Goal: Task Accomplishment & Management: Complete application form

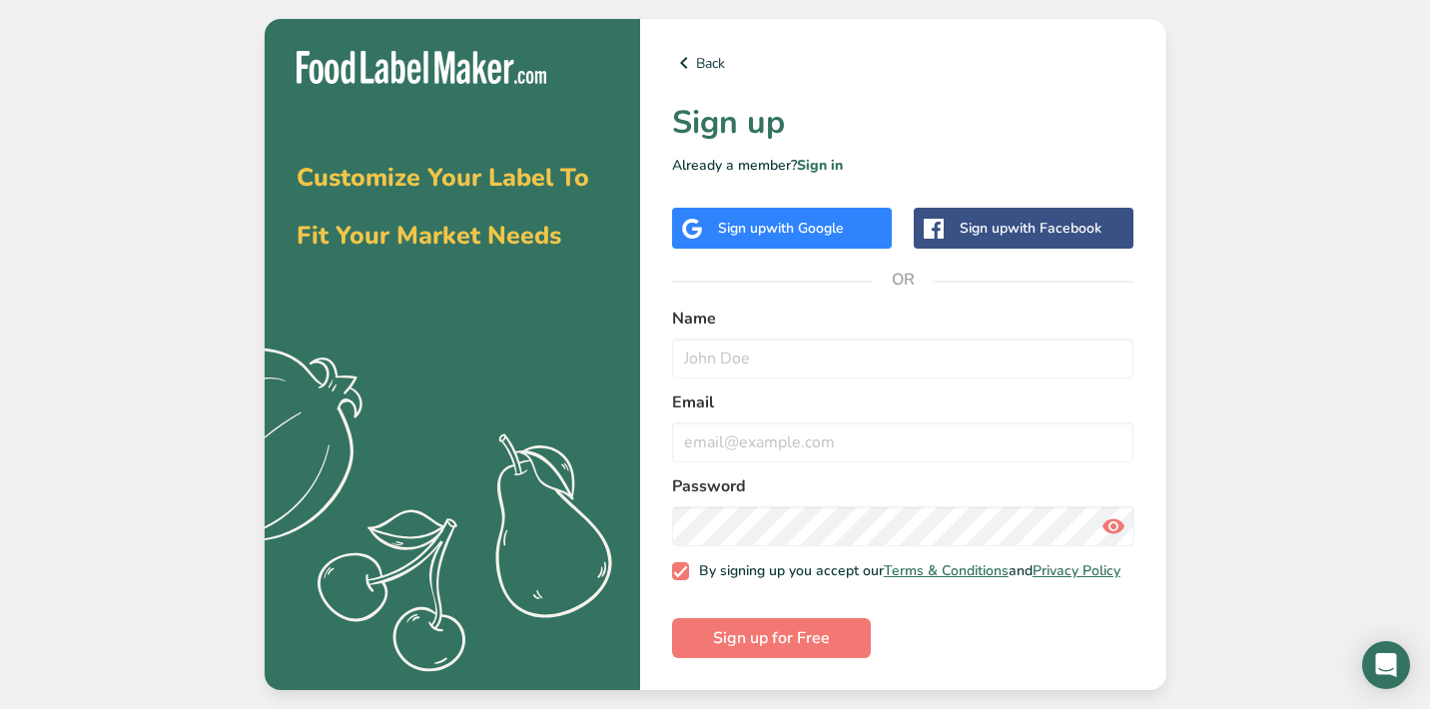
click at [810, 249] on div "Back Sign up Already a member? Sign in Sign up with Google Sign up with Faceboo…" at bounding box center [903, 354] width 526 height 671
click at [813, 234] on div "Sign up with Google" at bounding box center [782, 228] width 220 height 41
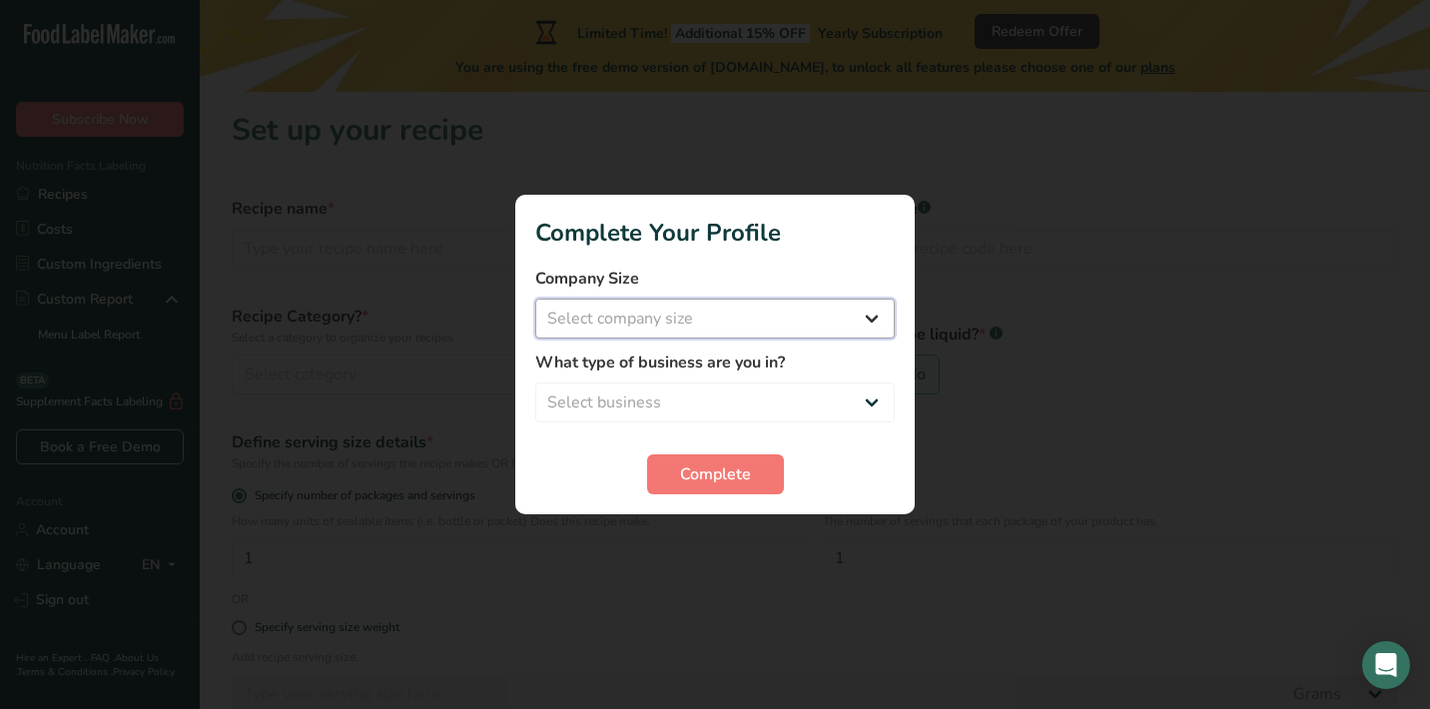
click at [788, 310] on select "Select company size Fewer than 10 Employees 10 to 50 Employees 51 to 500 Employ…" at bounding box center [714, 318] width 359 height 40
select select "1"
click at [752, 385] on select "Select business Packaged Food Manufacturer Restaurant & Cafe Bakery Meal Plans …" at bounding box center [714, 402] width 359 height 40
select select "5"
click at [723, 474] on span "Complete" at bounding box center [715, 474] width 71 height 24
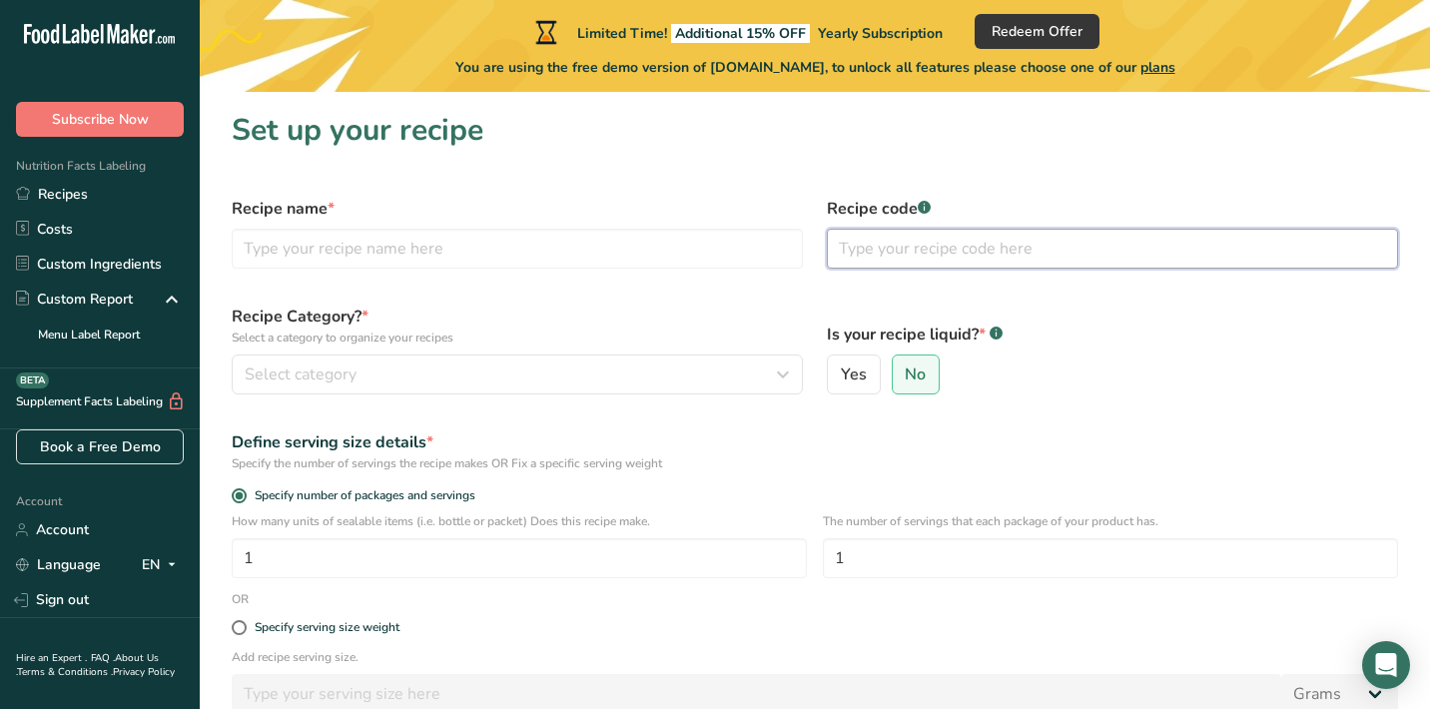
click at [878, 258] on input "text" at bounding box center [1112, 249] width 571 height 40
paste input "667 g chicken breasts 4 oz sundried tomatoes juice 2 lemons 2 tbsp extra virgin…"
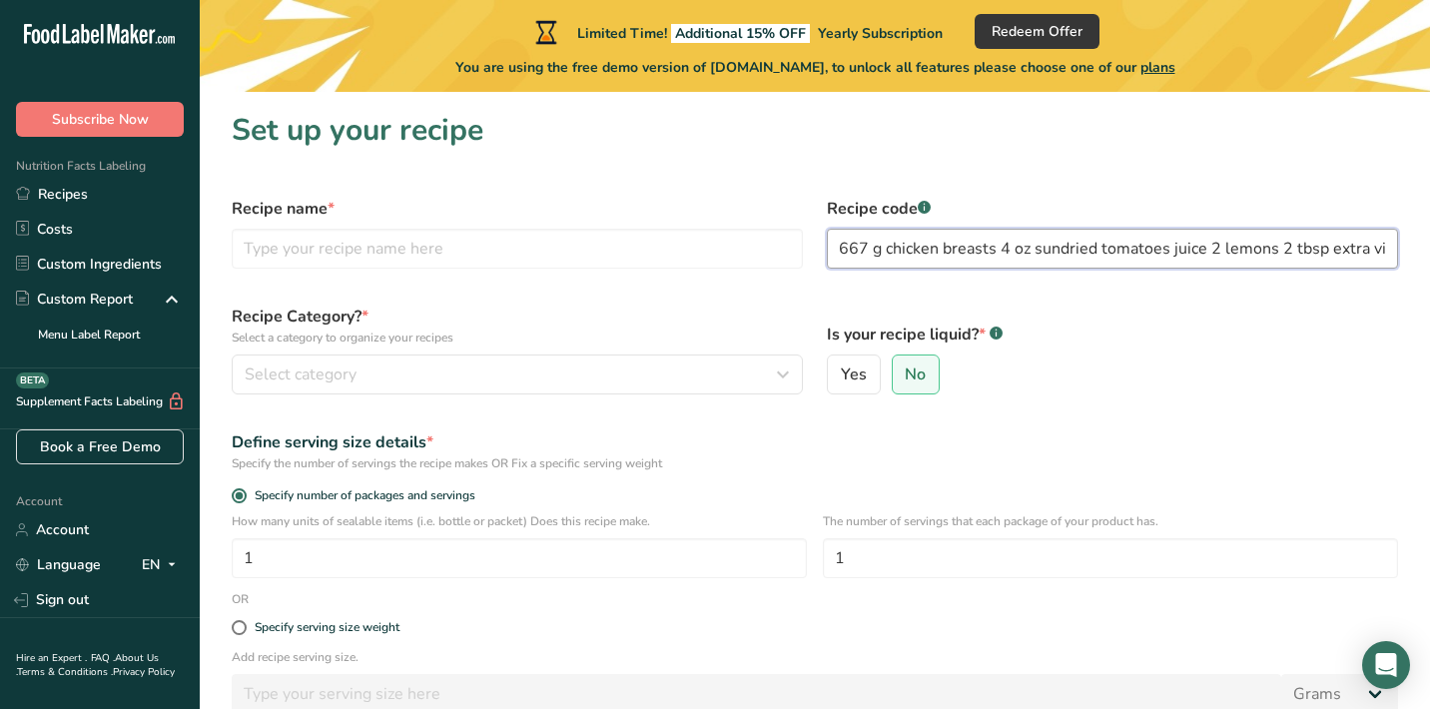
scroll to position [0, 634]
type input "667 g chicken breasts 4 oz sundried tomatoes juice 2 lemons 2 tbsp extra virgin…"
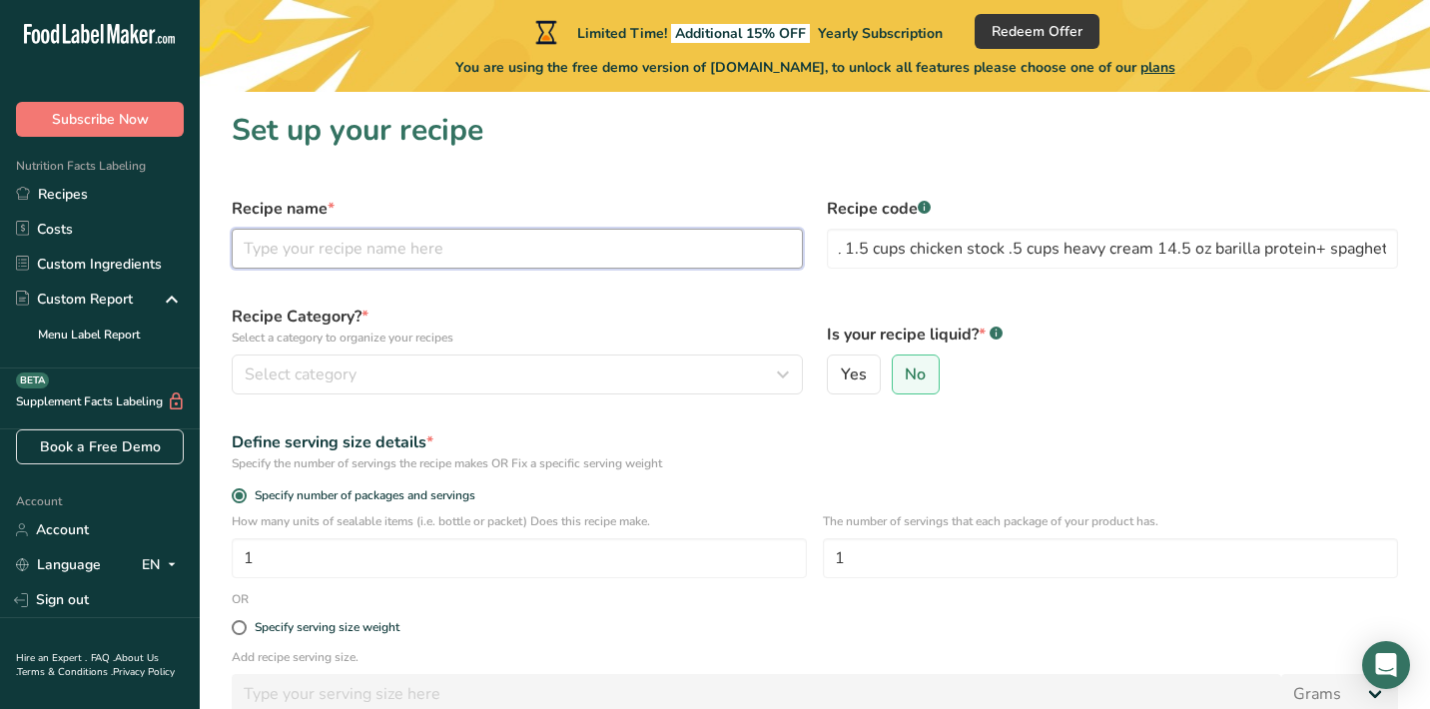
scroll to position [0, 0]
click at [700, 247] on input "text" at bounding box center [517, 249] width 571 height 40
type input "Lemon Chicken Spaghetti"
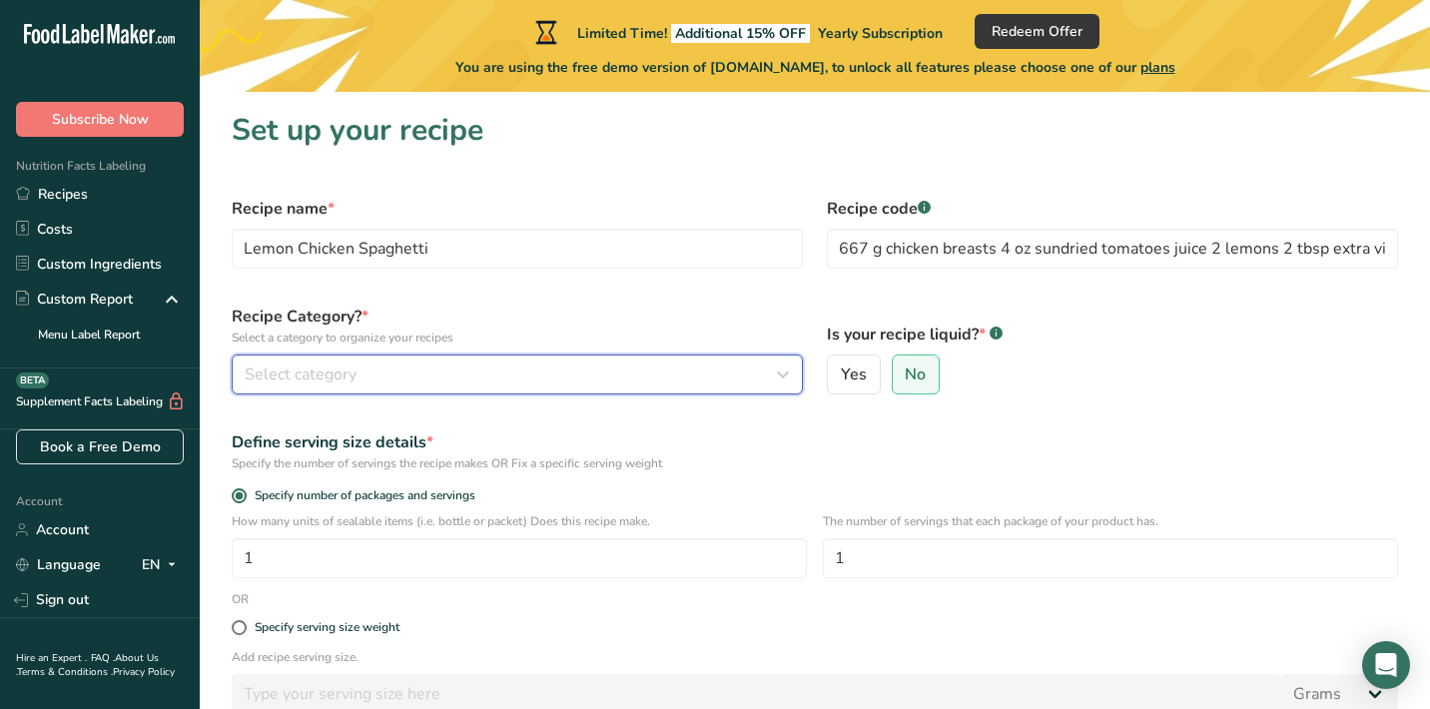
click at [601, 376] on div "Select category" at bounding box center [511, 374] width 533 height 24
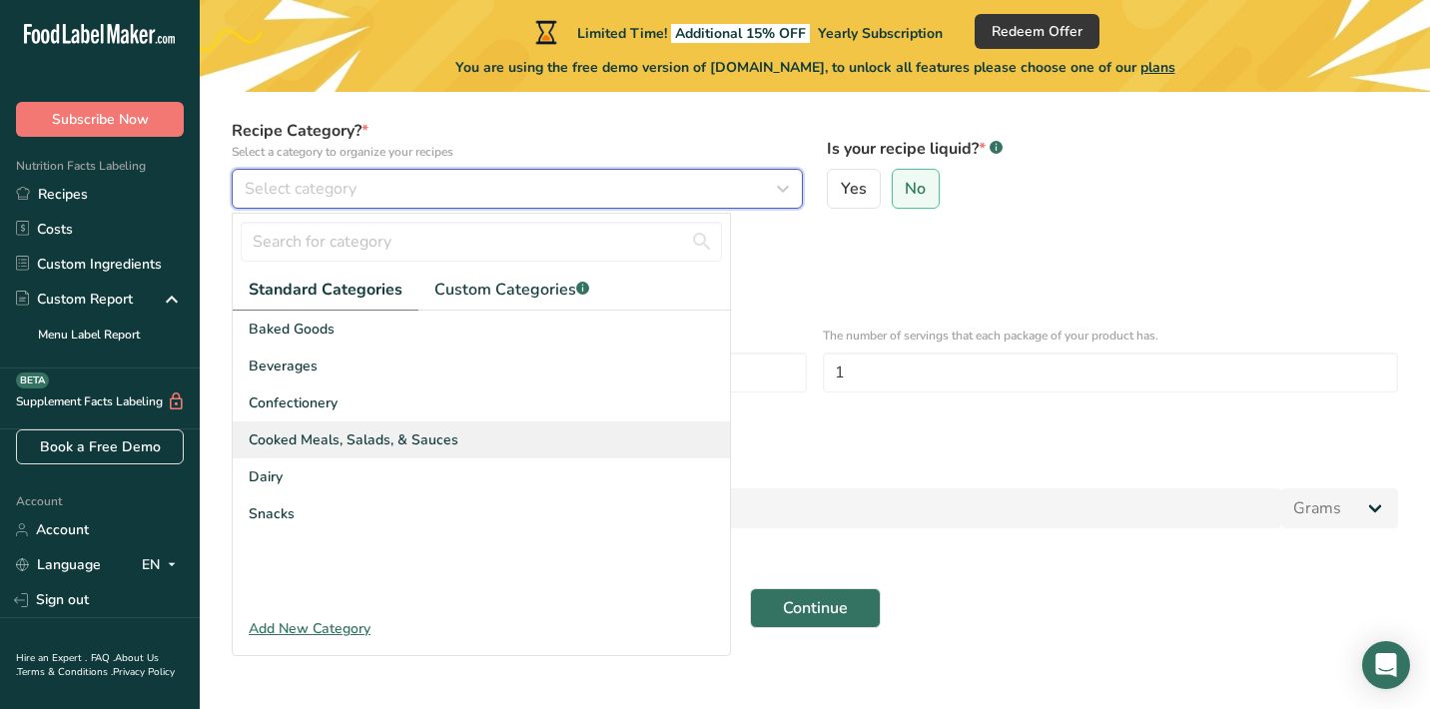
scroll to position [188, 0]
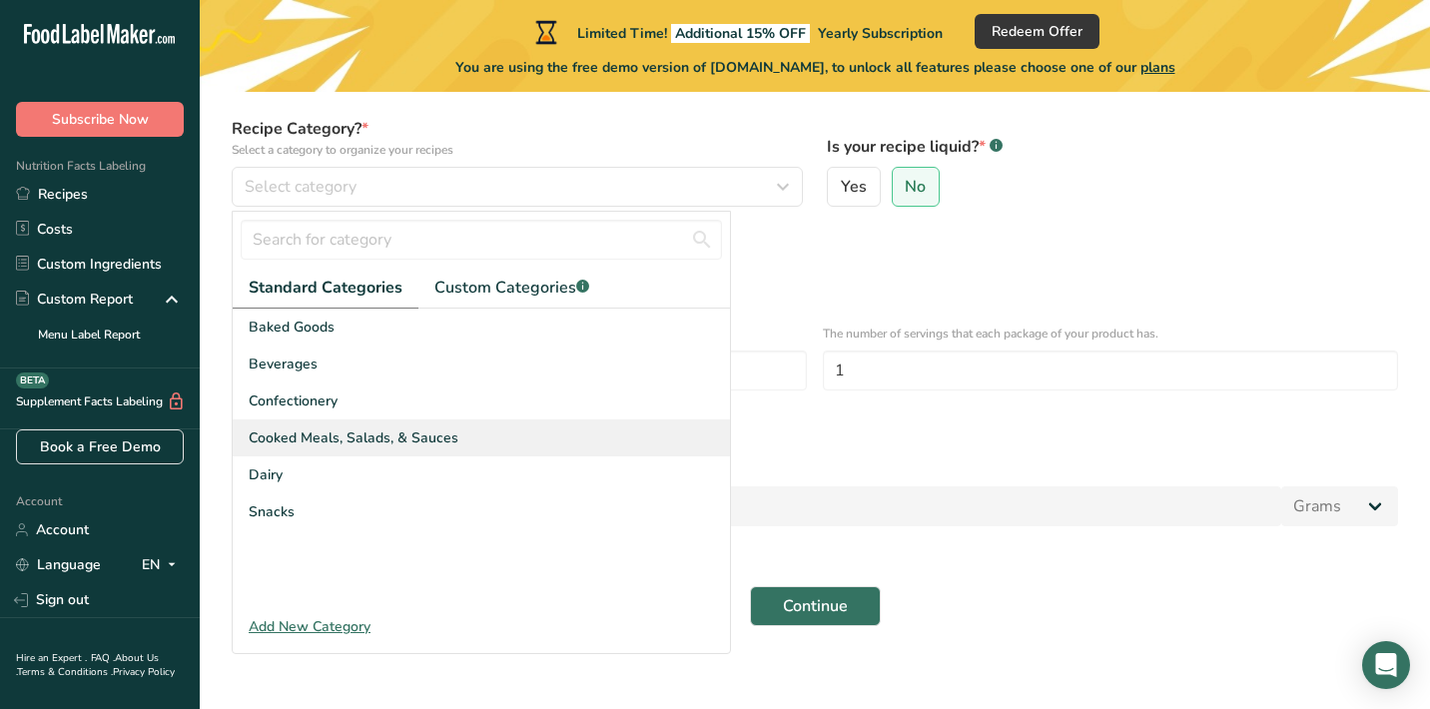
click at [438, 444] on span "Cooked Meals, Salads, & Sauces" at bounding box center [354, 437] width 210 height 21
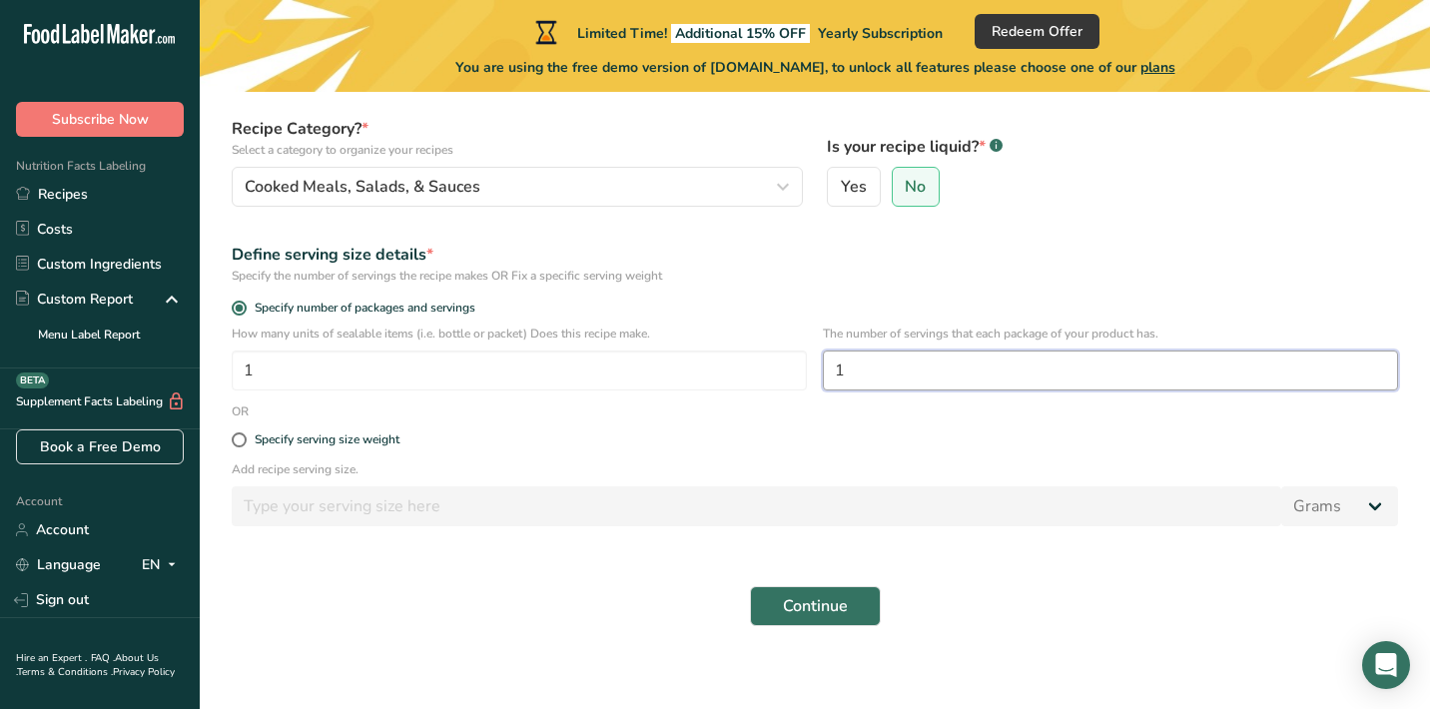
click at [834, 369] on input "1" at bounding box center [1110, 370] width 575 height 40
click at [267, 440] on div "Specify serving size weight" at bounding box center [327, 439] width 145 height 15
click at [245, 440] on input "Specify serving size weight" at bounding box center [238, 439] width 13 height 13
radio input "true"
radio input "false"
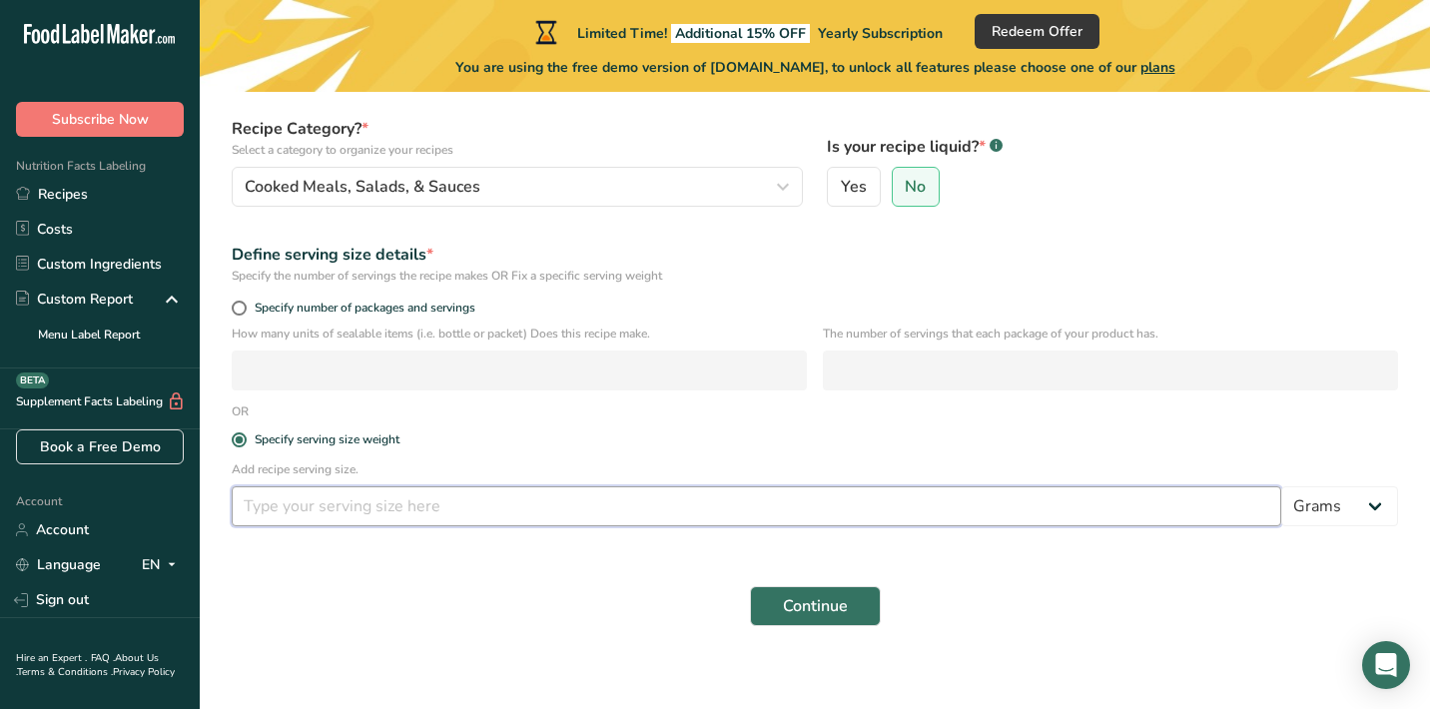
click at [381, 514] on input "number" at bounding box center [756, 506] width 1049 height 40
type input "120"
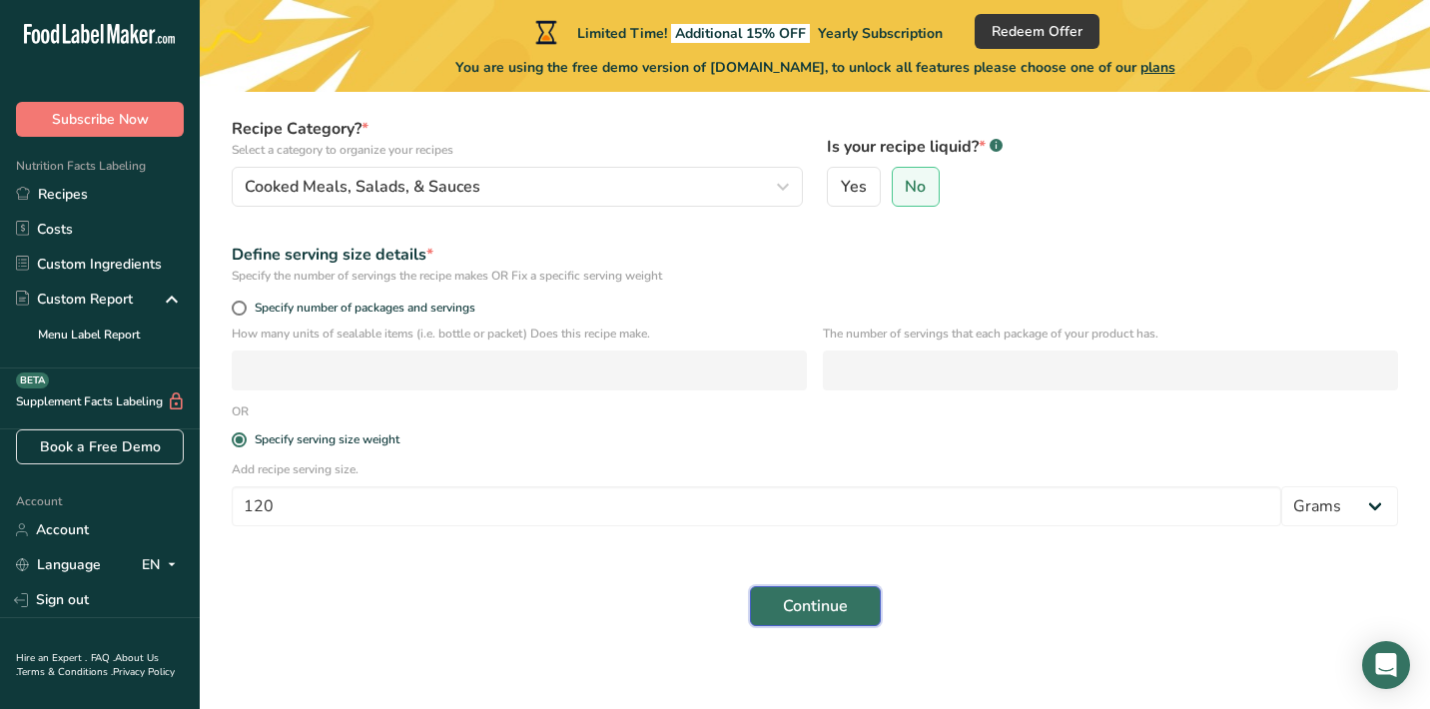
click at [847, 594] on button "Continue" at bounding box center [815, 606] width 131 height 40
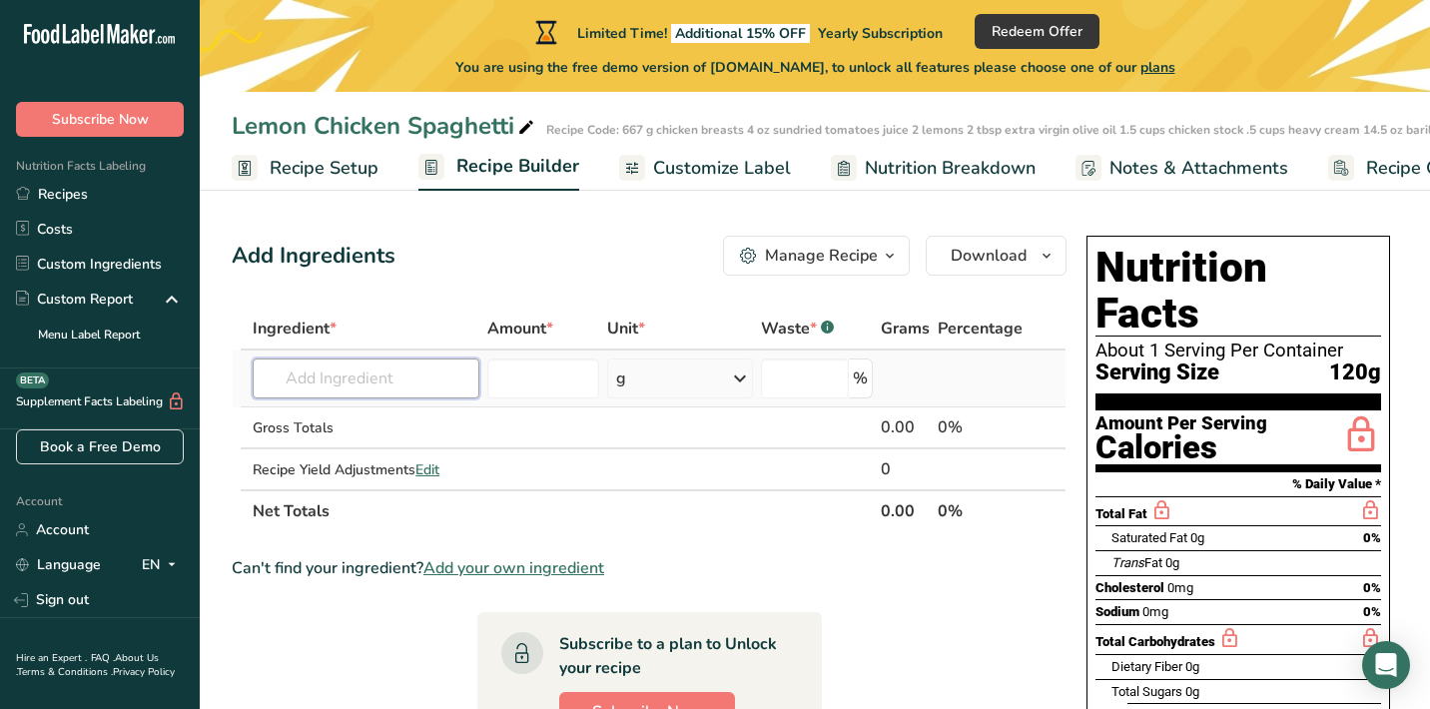
click at [367, 378] on input "text" at bounding box center [366, 378] width 227 height 40
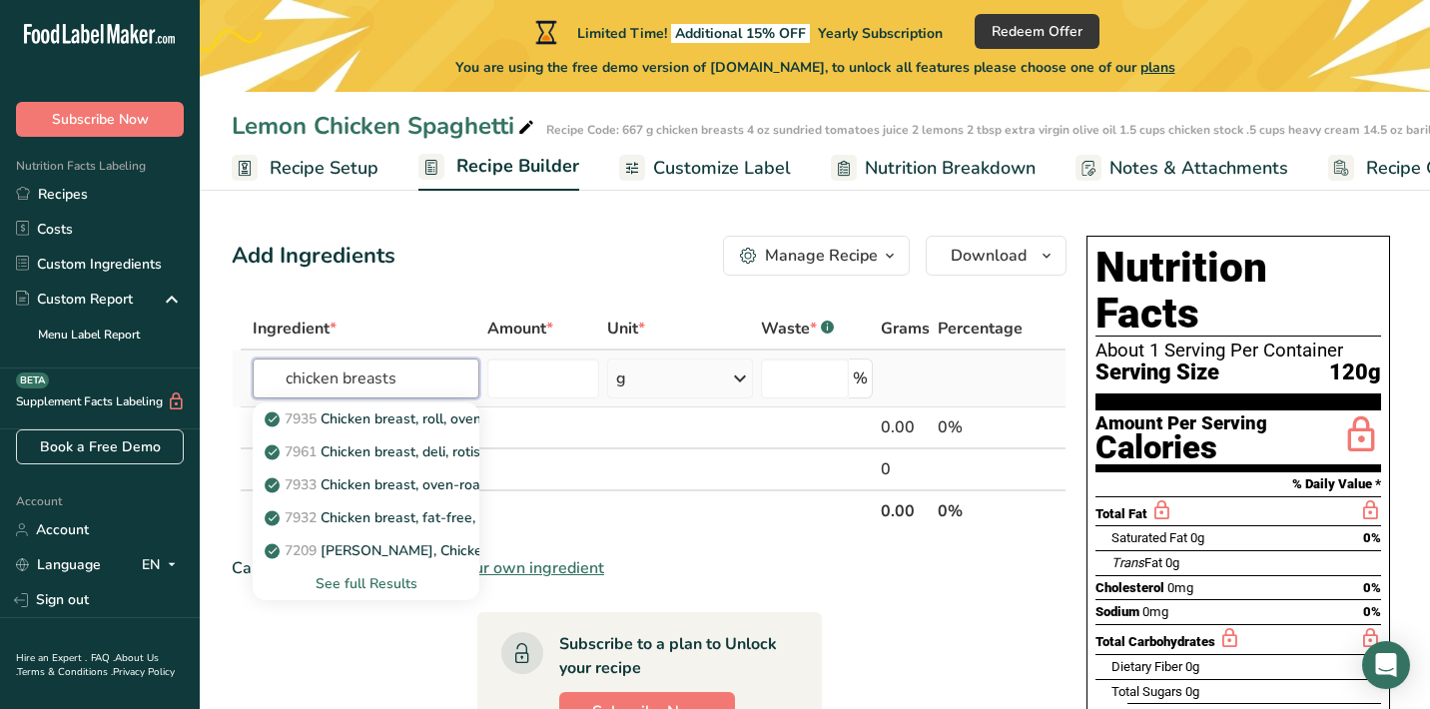
type input "chicken breasts"
click at [369, 575] on div "See full Results" at bounding box center [366, 583] width 195 height 21
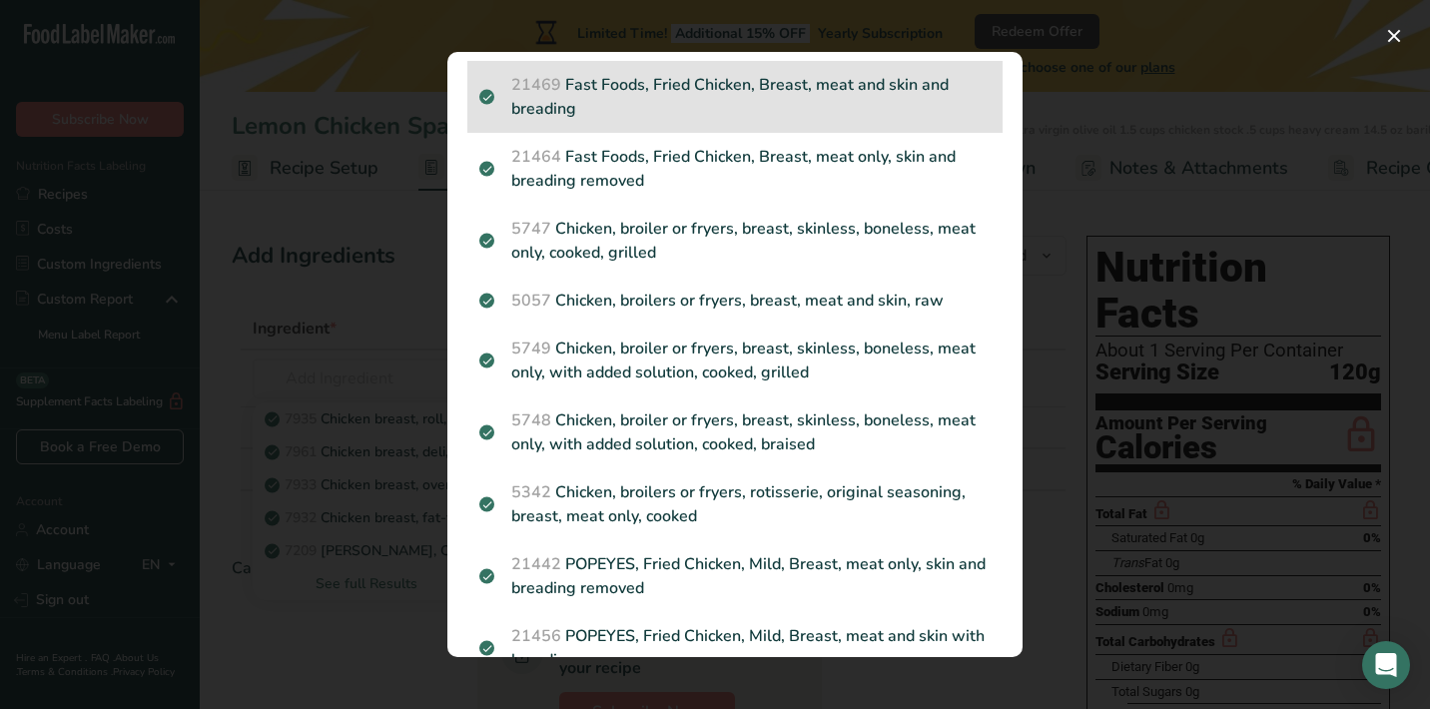
scroll to position [411, 0]
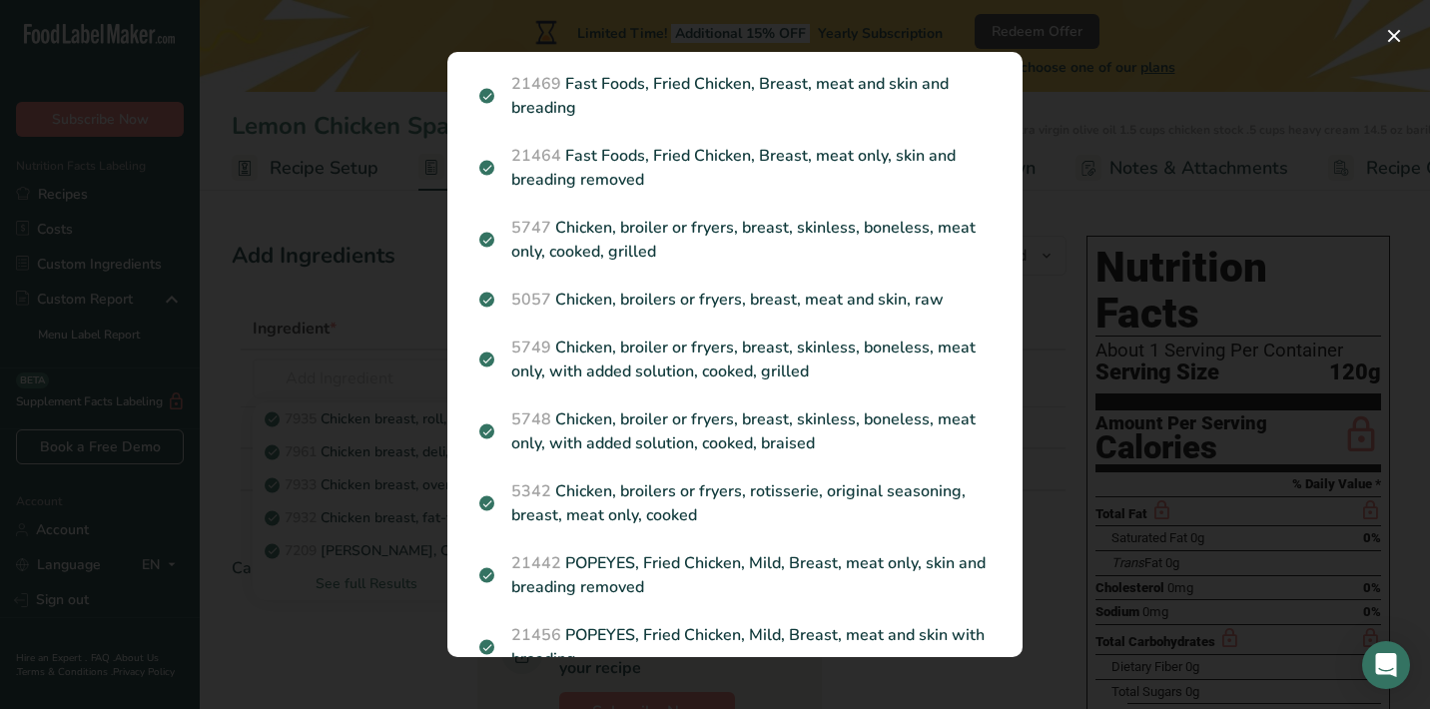
click at [358, 321] on div "Search results modal" at bounding box center [715, 354] width 1430 height 709
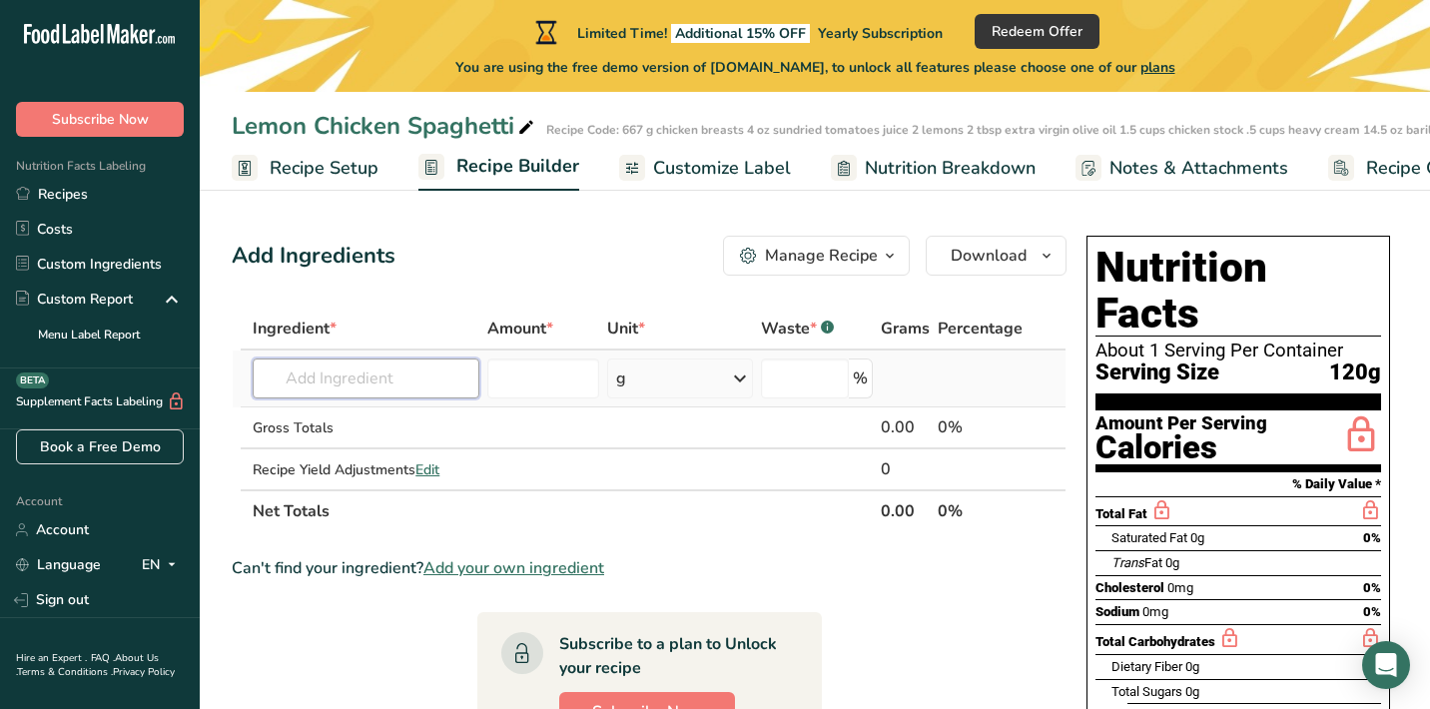
click at [407, 386] on input "text" at bounding box center [366, 378] width 227 height 40
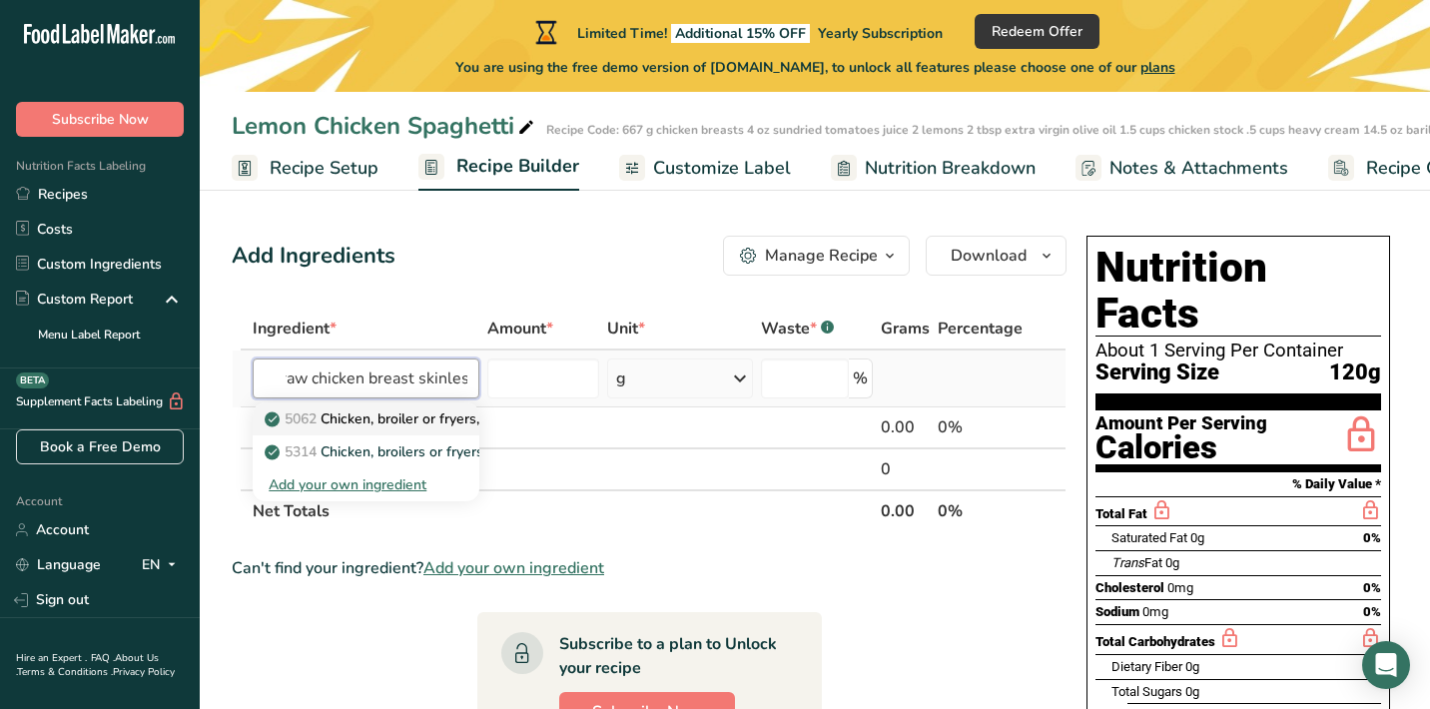
scroll to position [0, 13]
type input "raw chicken breast skinless"
click at [376, 431] on link "5062 Chicken, broiler or fryers, breast, skinless, boneless, meat only, raw" at bounding box center [366, 418] width 227 height 33
type input "Chicken, broiler or fryers, breast, skinless, boneless, meat only, raw"
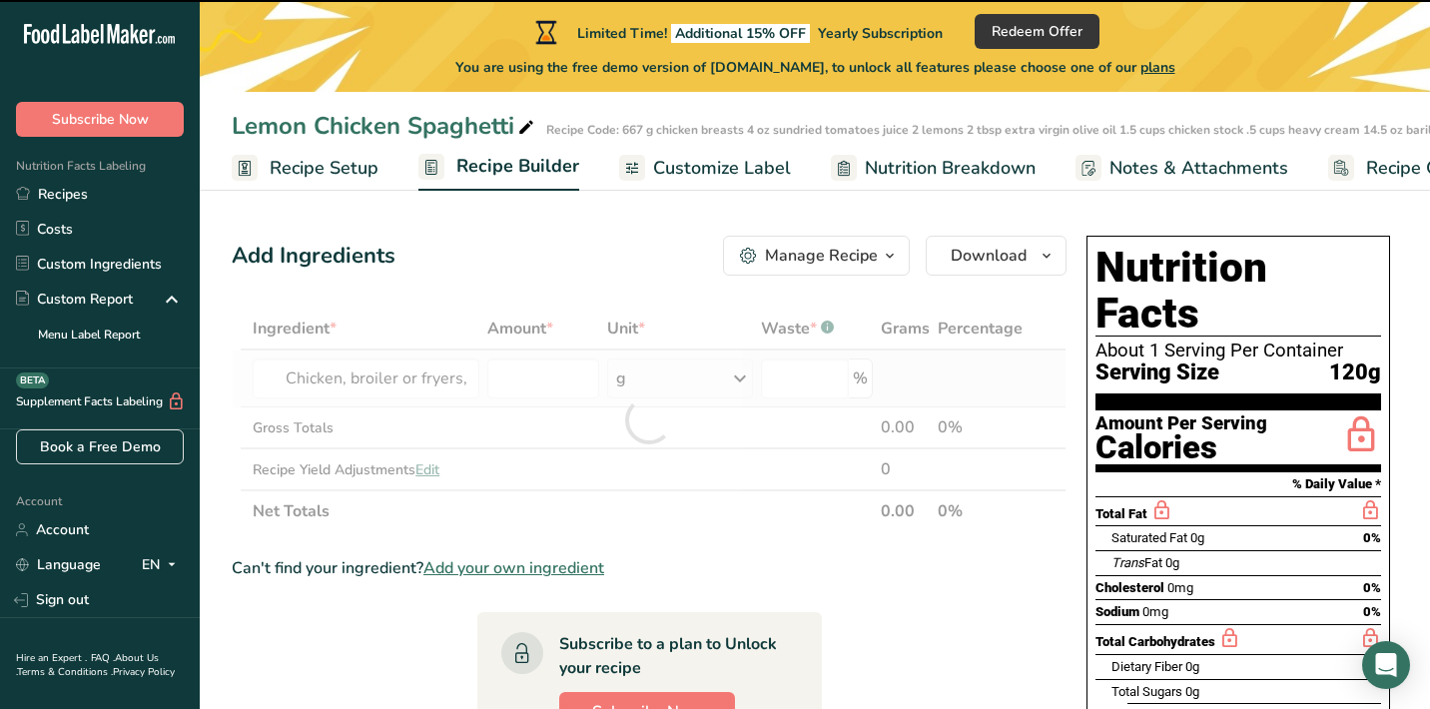
type input "0"
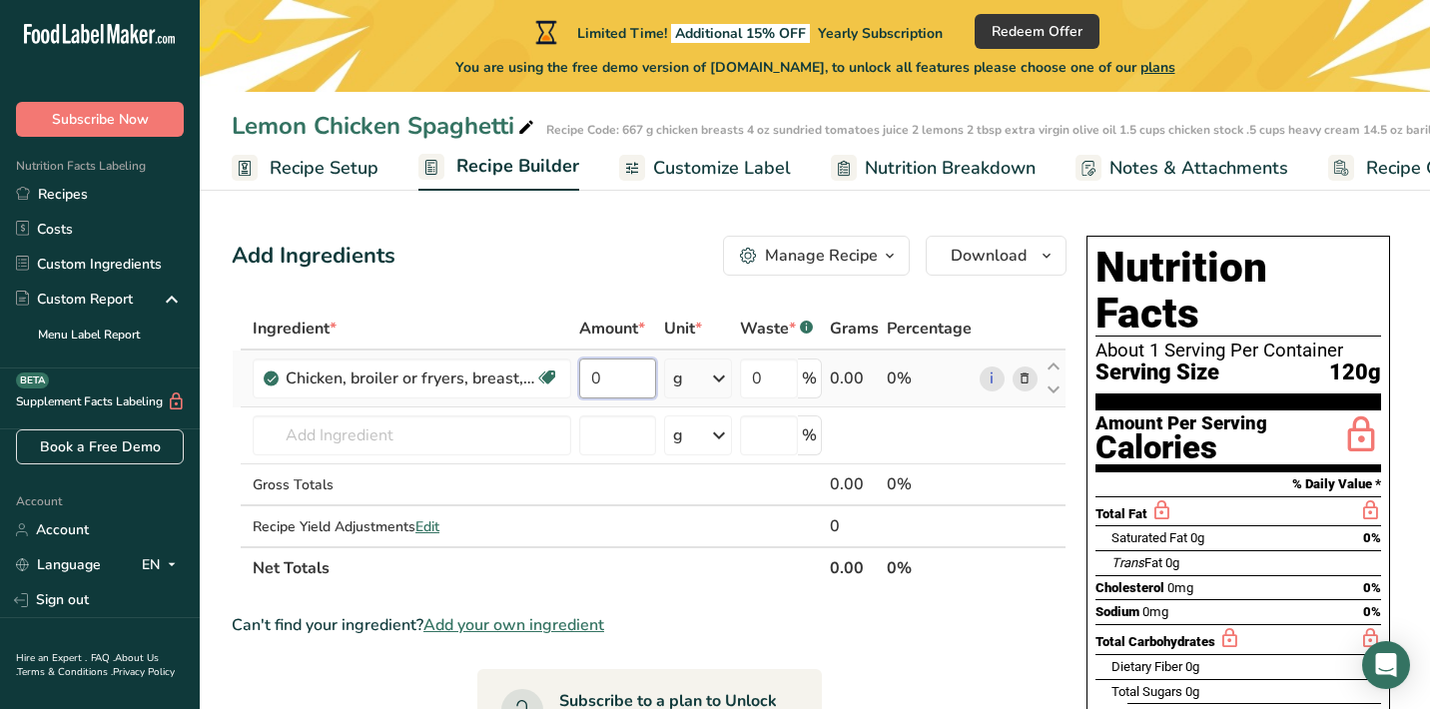
click at [614, 374] on input "0" at bounding box center [617, 378] width 77 height 40
type input "667"
click at [492, 430] on div "Ingredient * Amount * Unit * Waste * .a-a{fill:#347362;}.b-a{fill:#fff;} Grams …" at bounding box center [649, 448] width 835 height 282
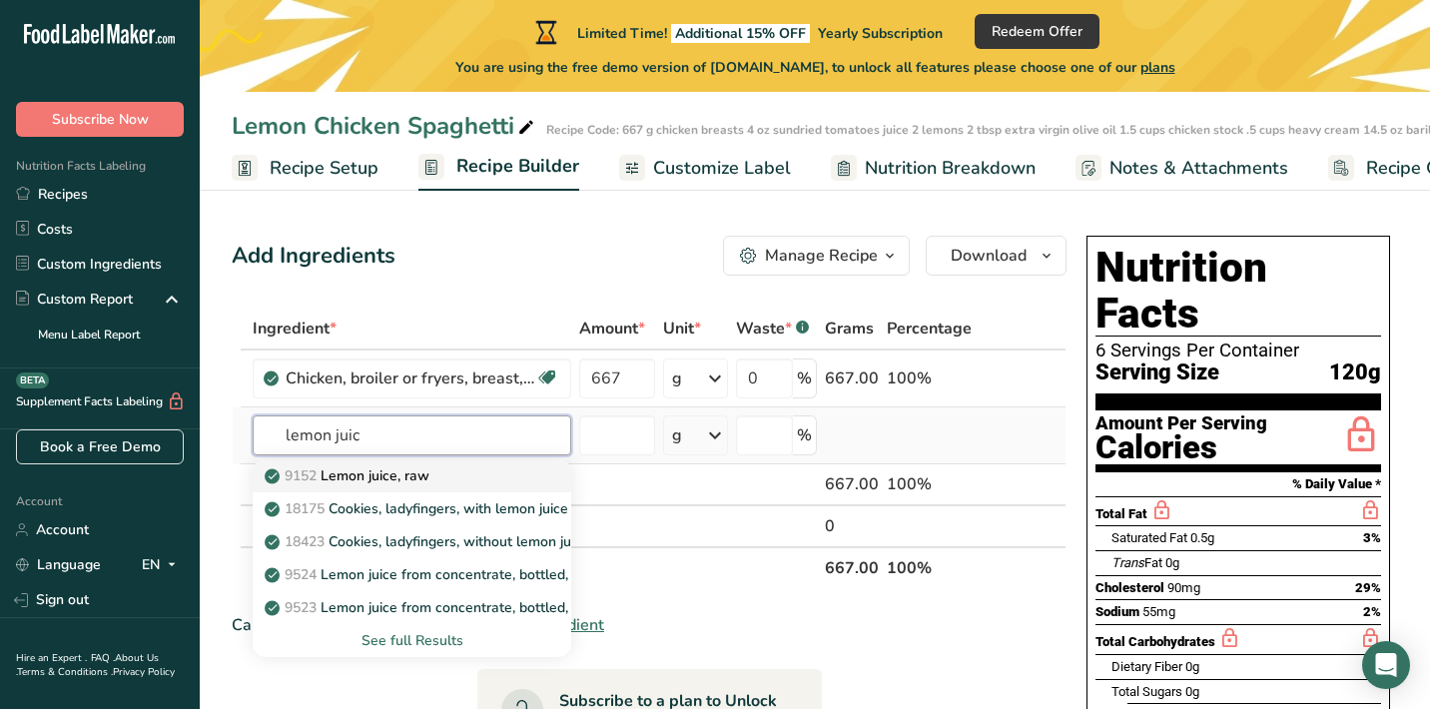
type input "lemon juic"
click at [463, 475] on div "9152 Lemon juice, raw" at bounding box center [396, 475] width 255 height 21
type input "Lemon juice, raw"
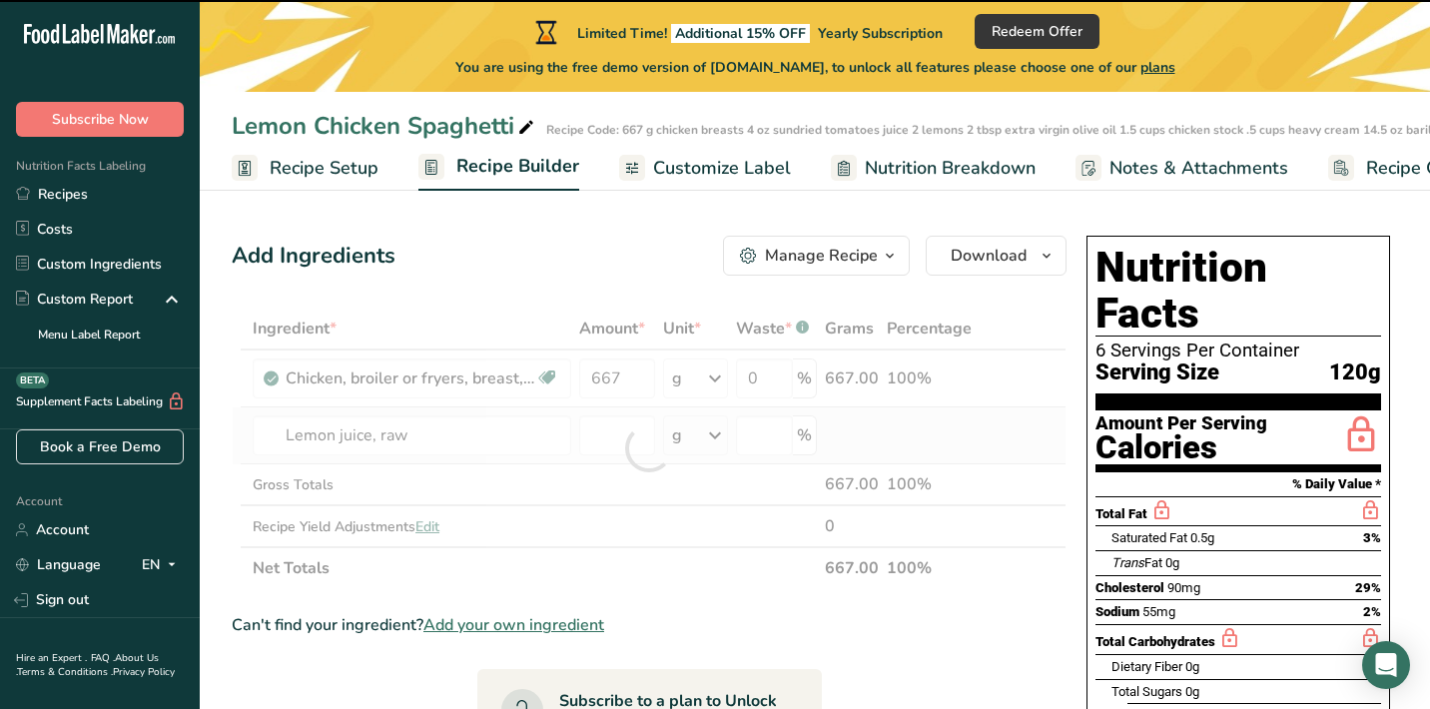
type input "0"
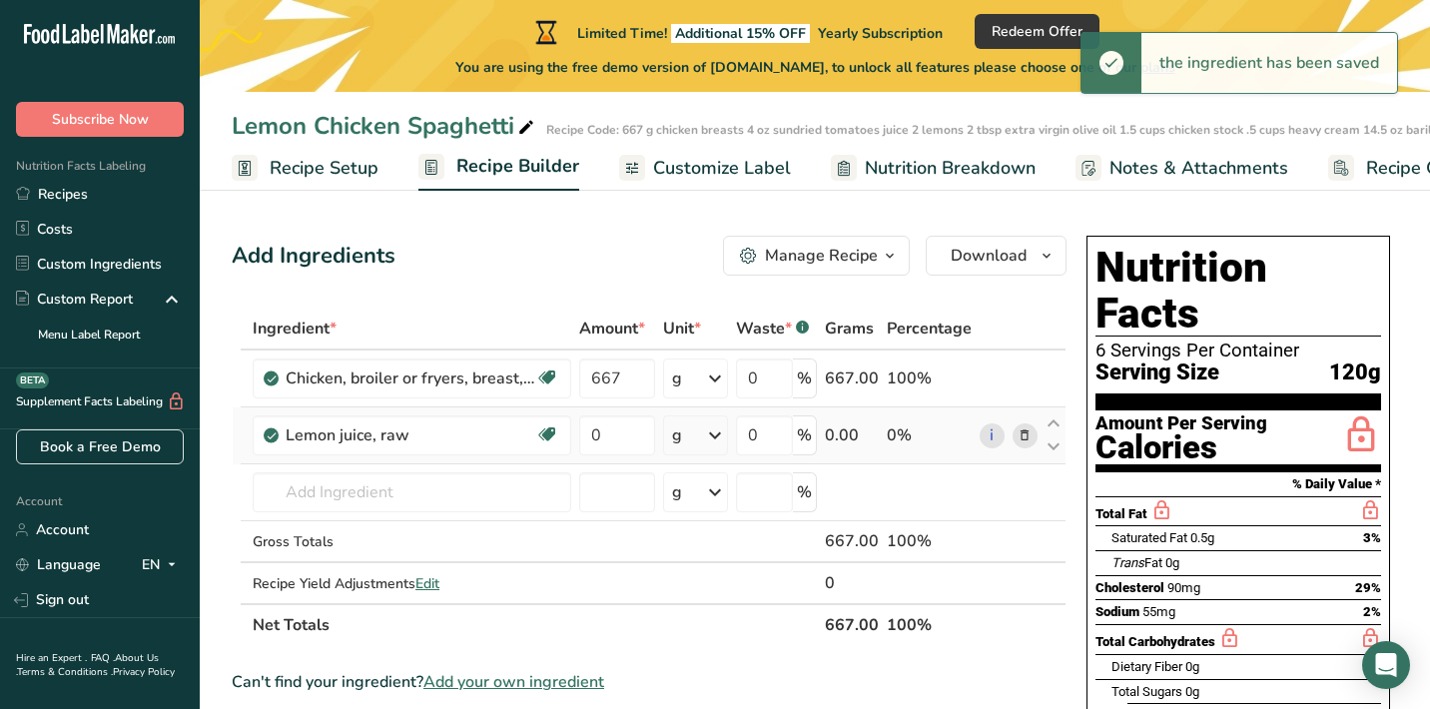
click at [690, 437] on div "g" at bounding box center [695, 435] width 65 height 40
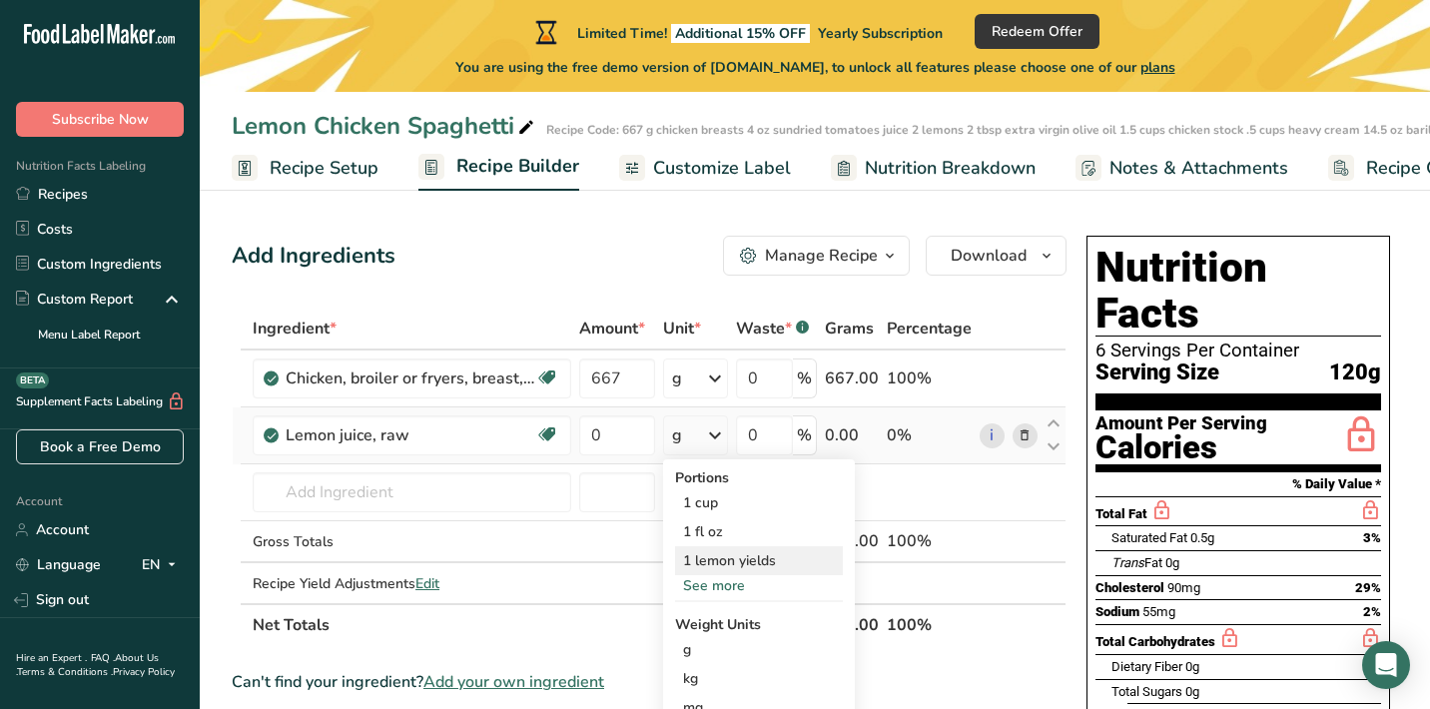
click at [708, 558] on div "1 lemon yields" at bounding box center [759, 560] width 168 height 29
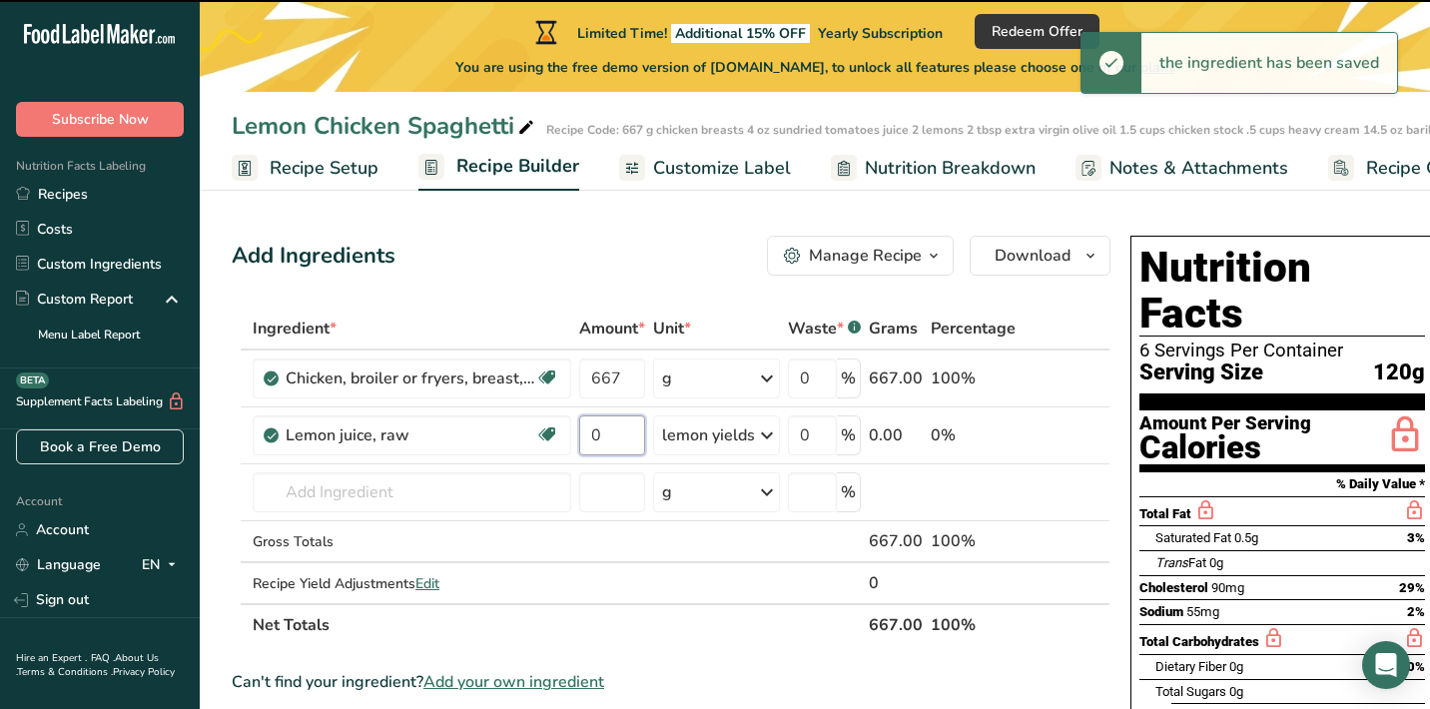
click at [621, 437] on input "0" at bounding box center [612, 435] width 66 height 40
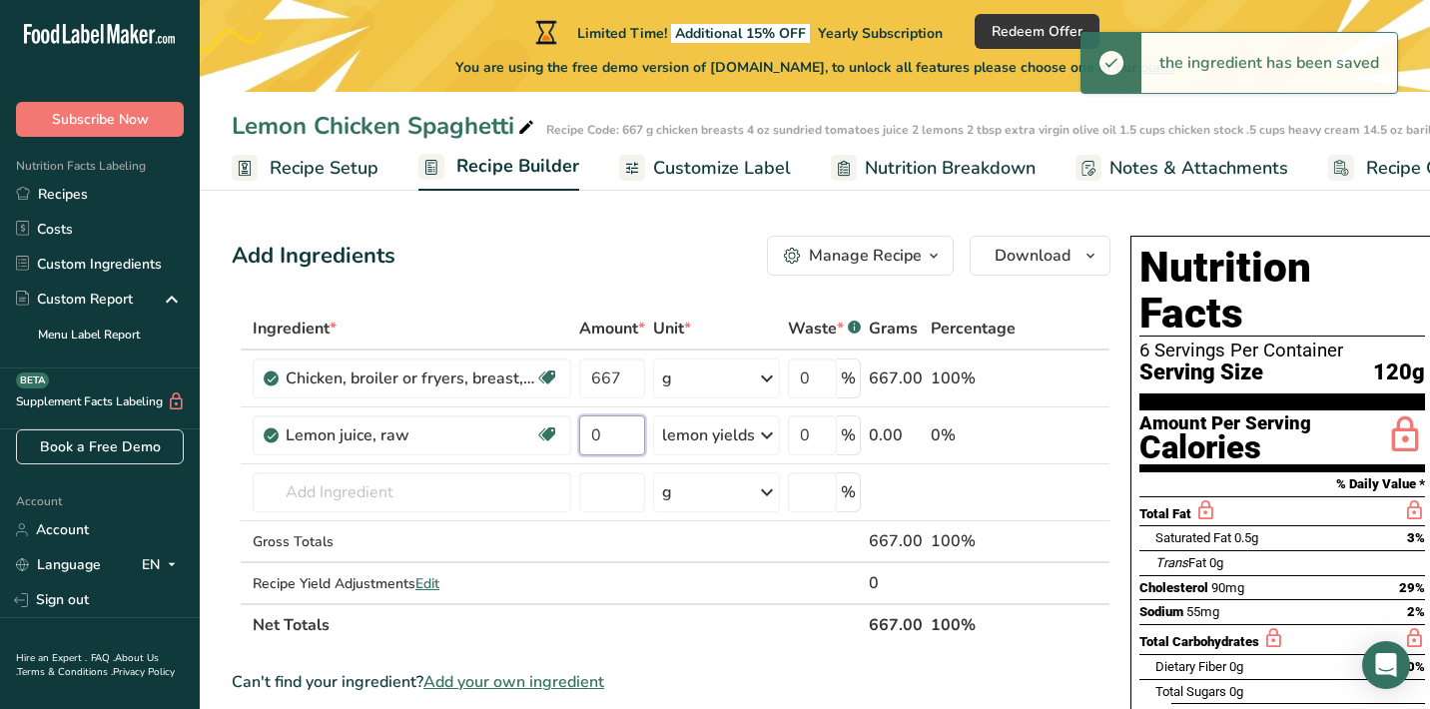
click at [621, 437] on input "0" at bounding box center [612, 435] width 66 height 40
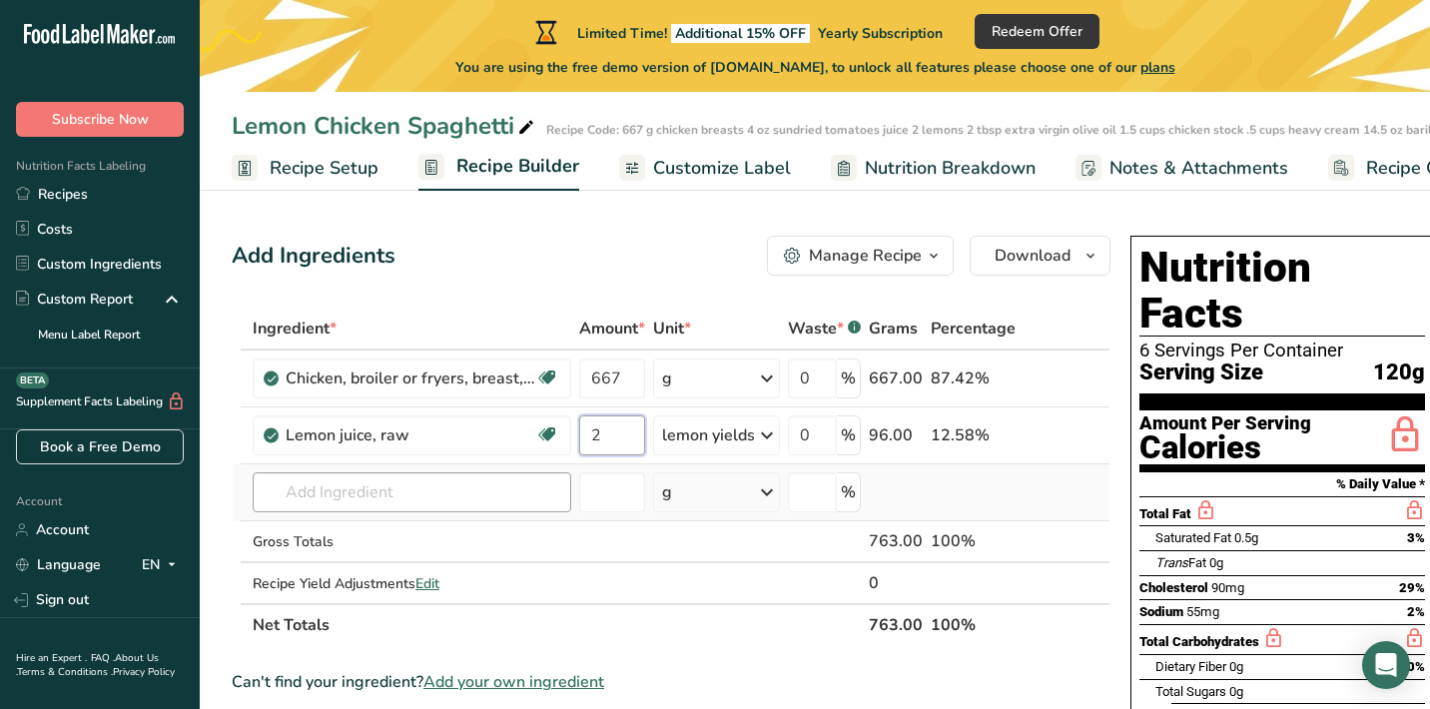
type input "2"
click at [478, 487] on div "Ingredient * Amount * Unit * Waste * .a-a{fill:#347362;}.b-a{fill:#fff;} Grams …" at bounding box center [671, 476] width 879 height 338
type input "extra virgin olive oil"
click at [417, 428] on p "Extra Virgin Olive Oil" at bounding box center [344, 422] width 150 height 21
type input "Extra Virgin Olive Oil"
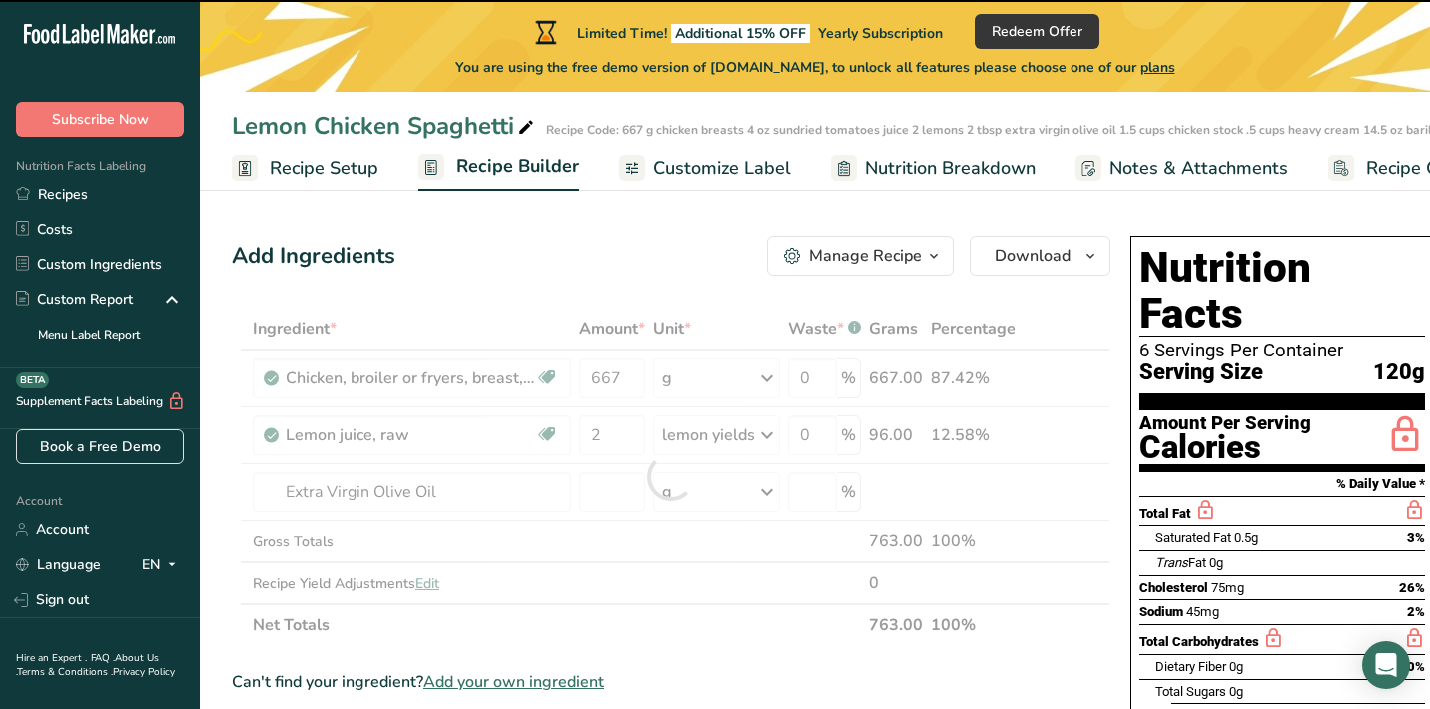
type input "0"
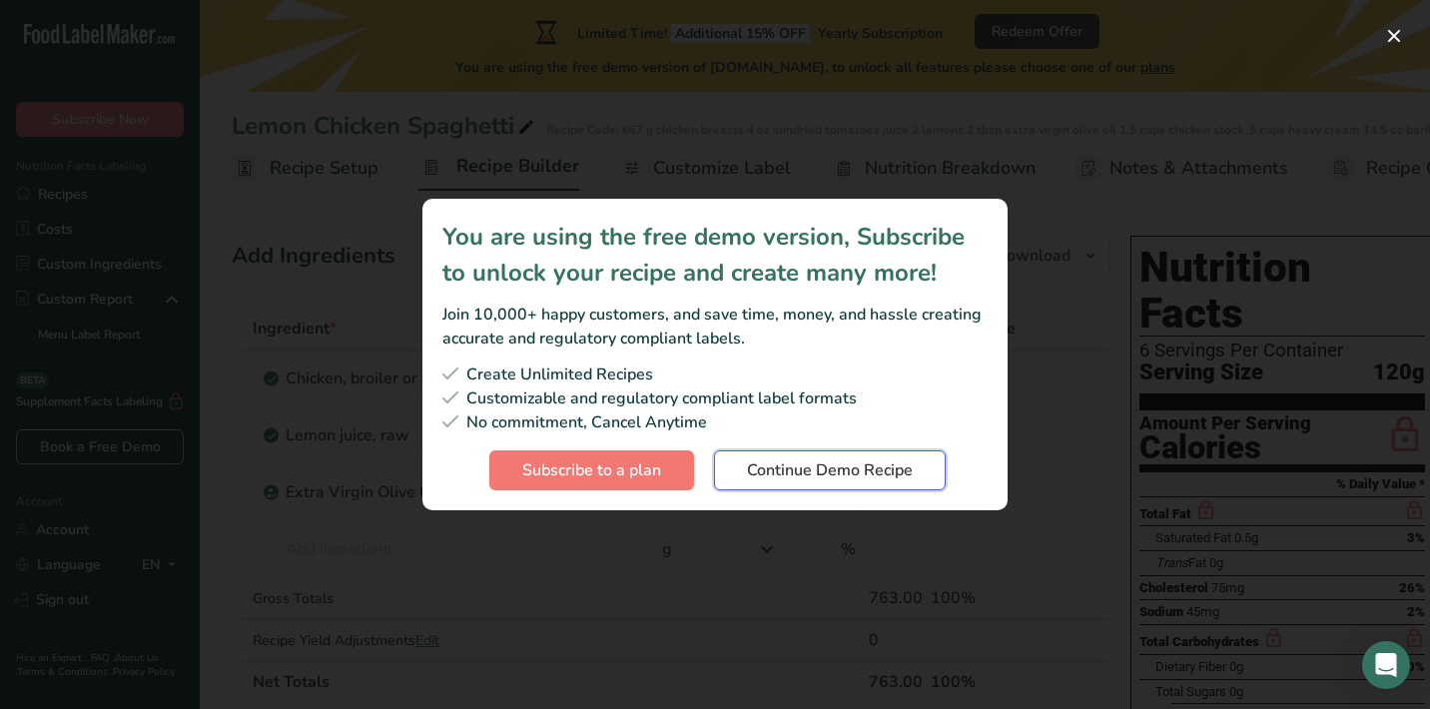
click at [795, 464] on span "Continue Demo Recipe" at bounding box center [830, 470] width 166 height 24
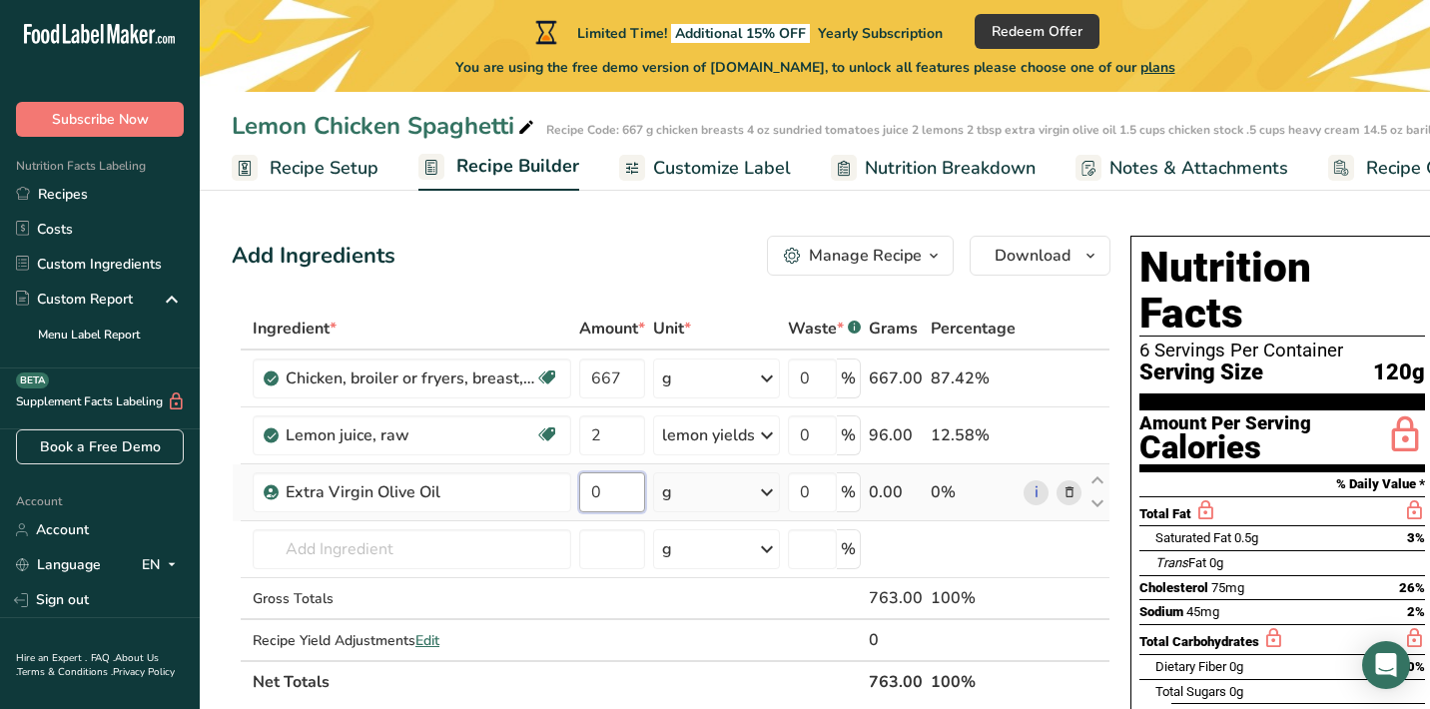
click at [625, 493] on input "0" at bounding box center [612, 492] width 66 height 40
type input "2"
click at [702, 496] on div "Ingredient * Amount * Unit * Waste * .a-a{fill:#347362;}.b-a{fill:#fff;} Grams …" at bounding box center [671, 504] width 879 height 395
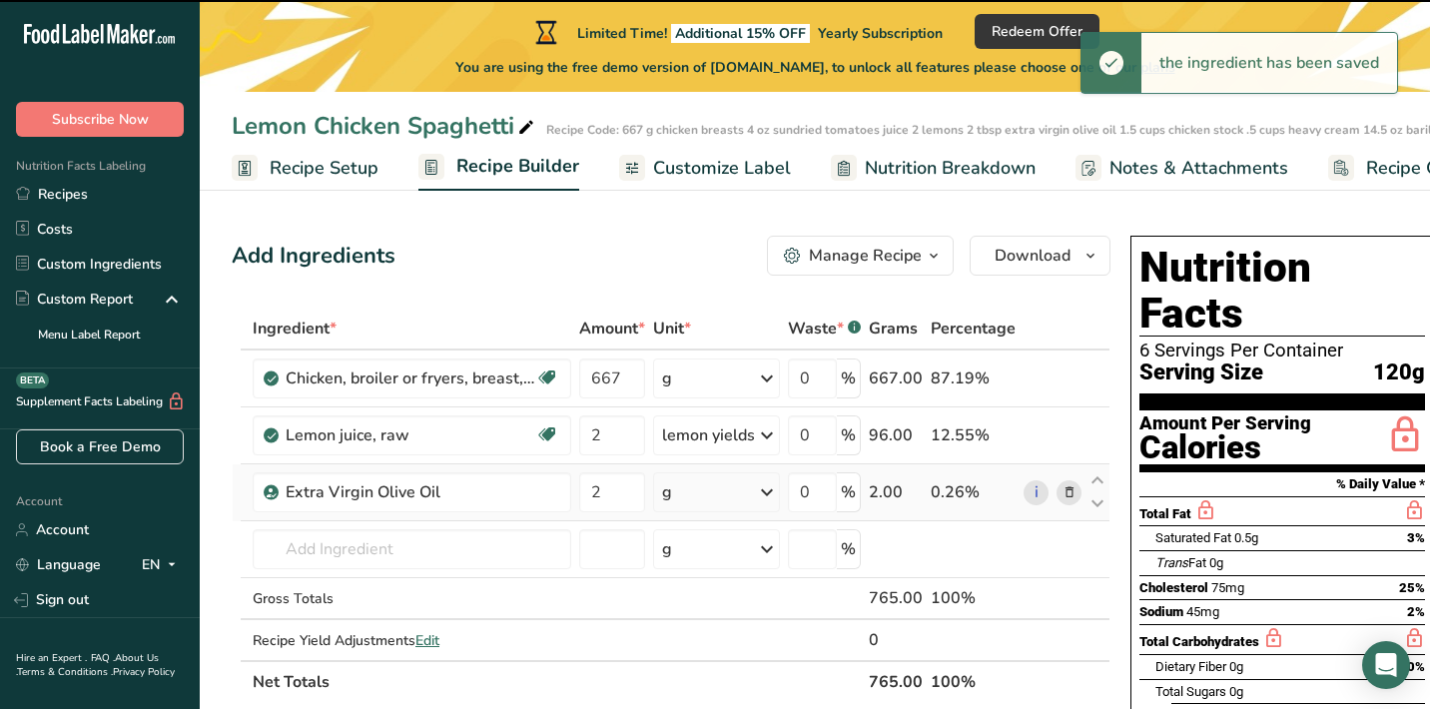
click at [714, 493] on div "g" at bounding box center [716, 492] width 127 height 40
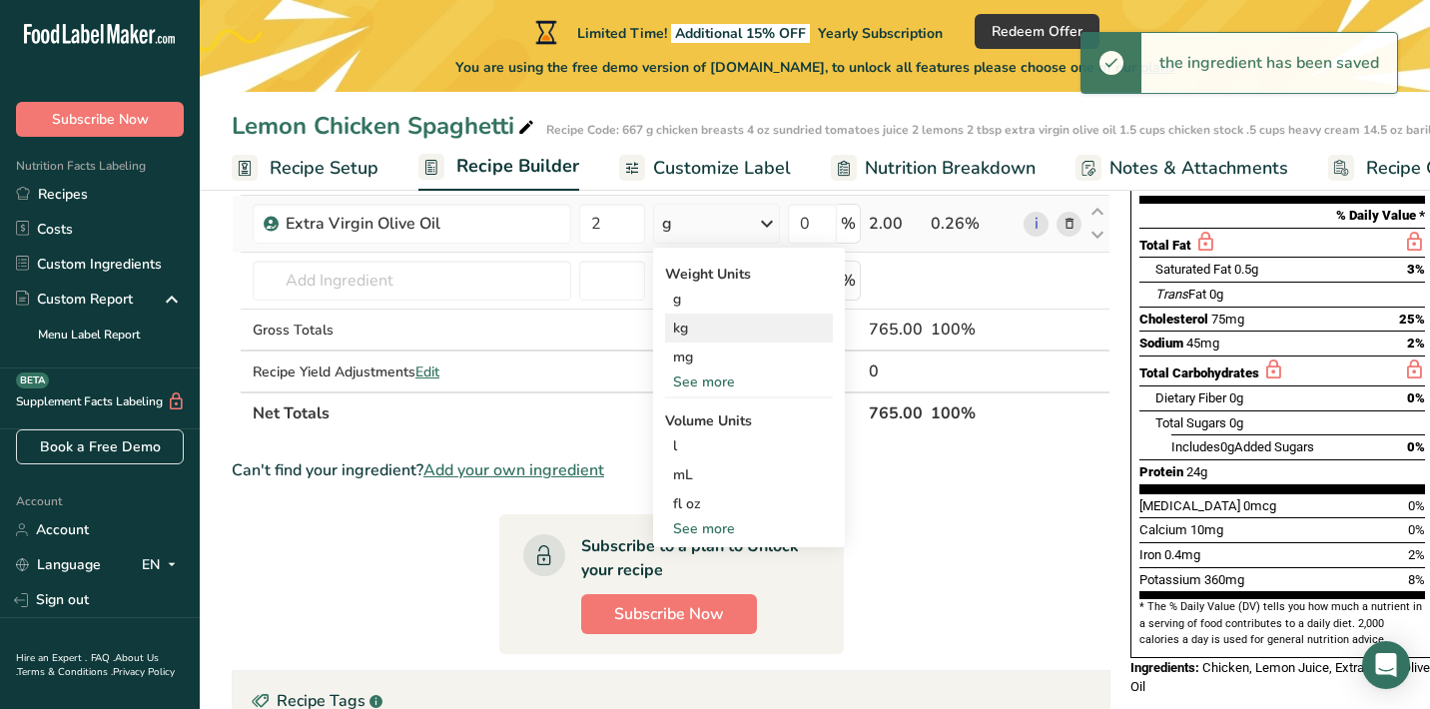
scroll to position [285, 0]
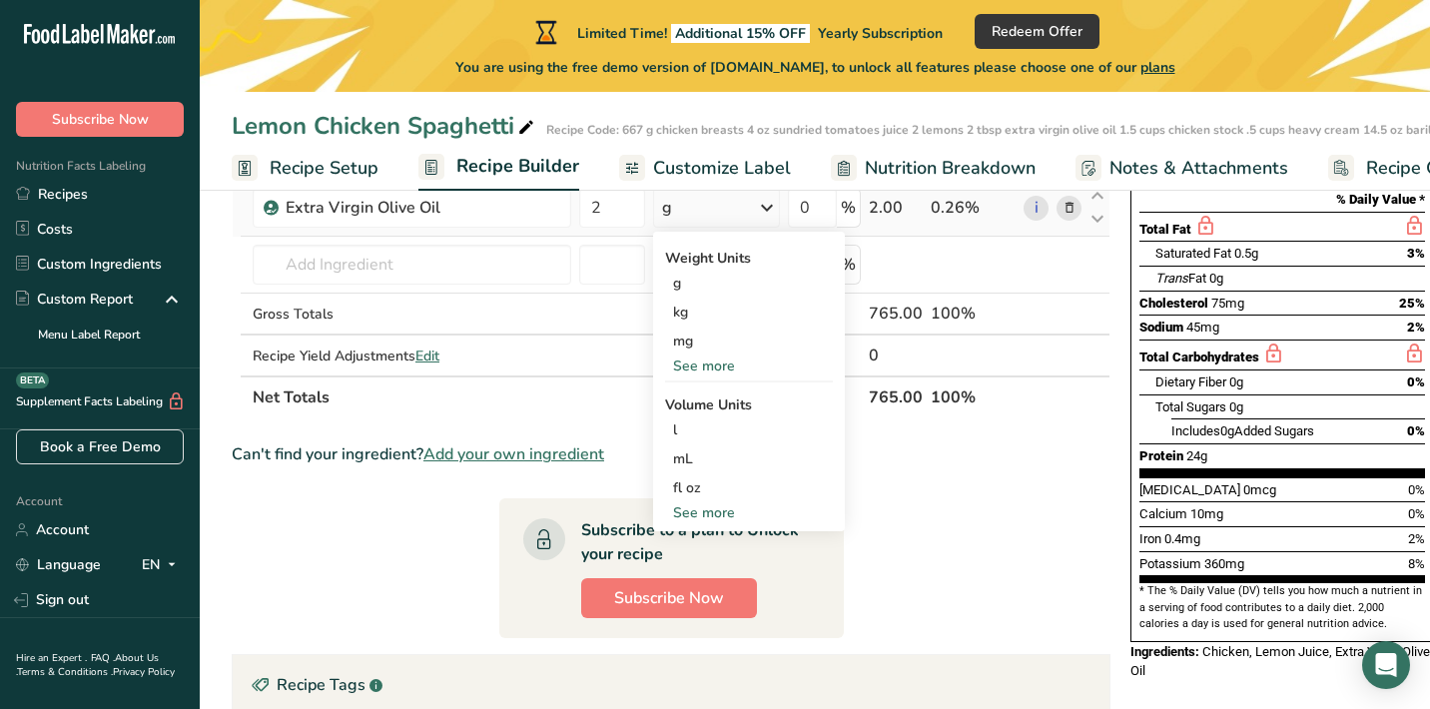
click at [713, 518] on div "See more" at bounding box center [749, 512] width 168 height 21
select select "22"
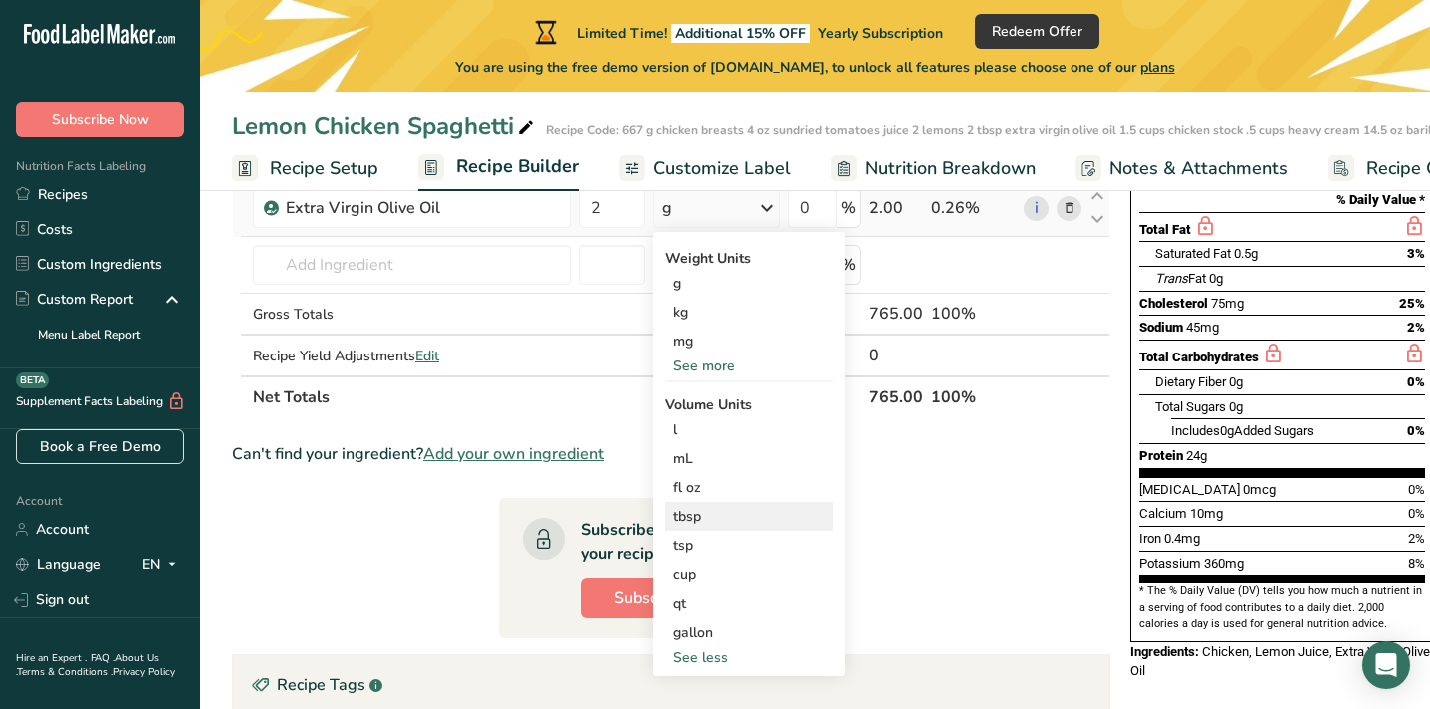
click at [706, 523] on div "tbsp" at bounding box center [749, 516] width 152 height 21
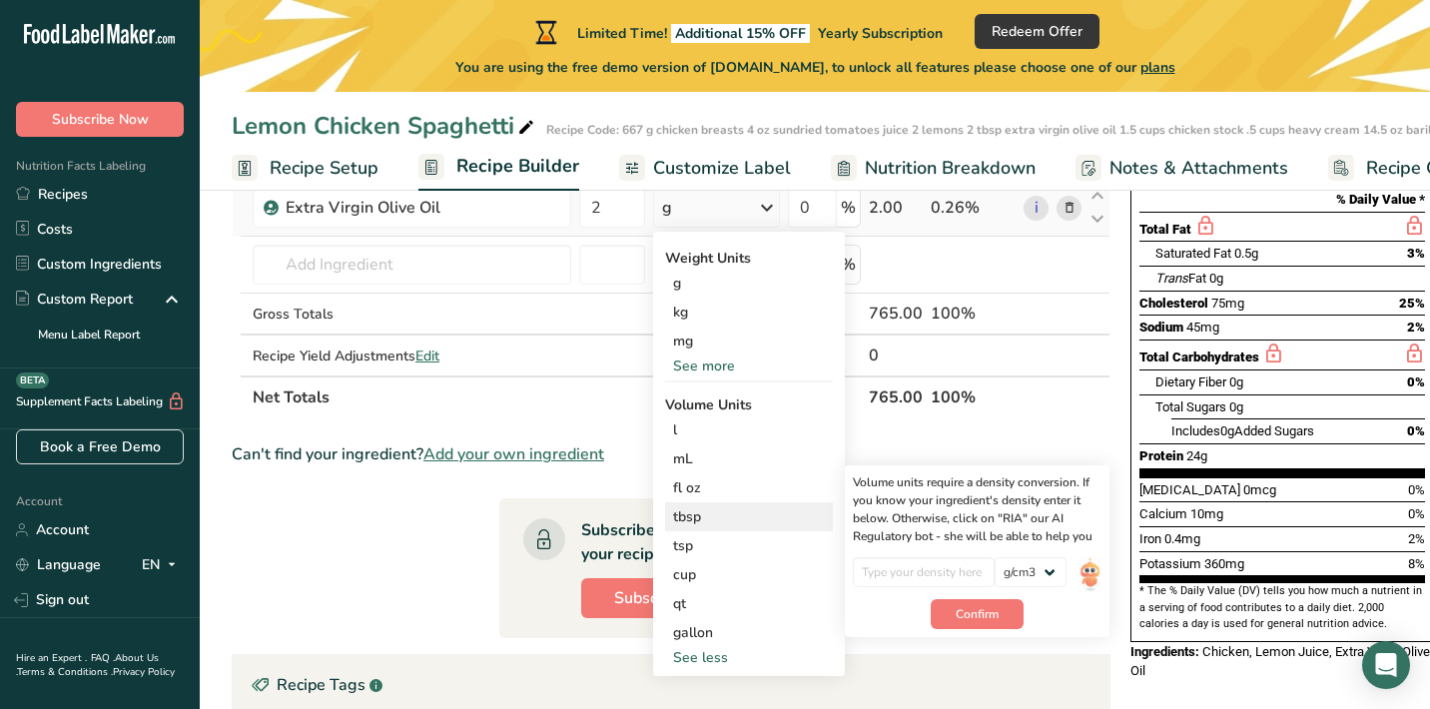
click at [685, 506] on div "tbsp" at bounding box center [749, 516] width 152 height 21
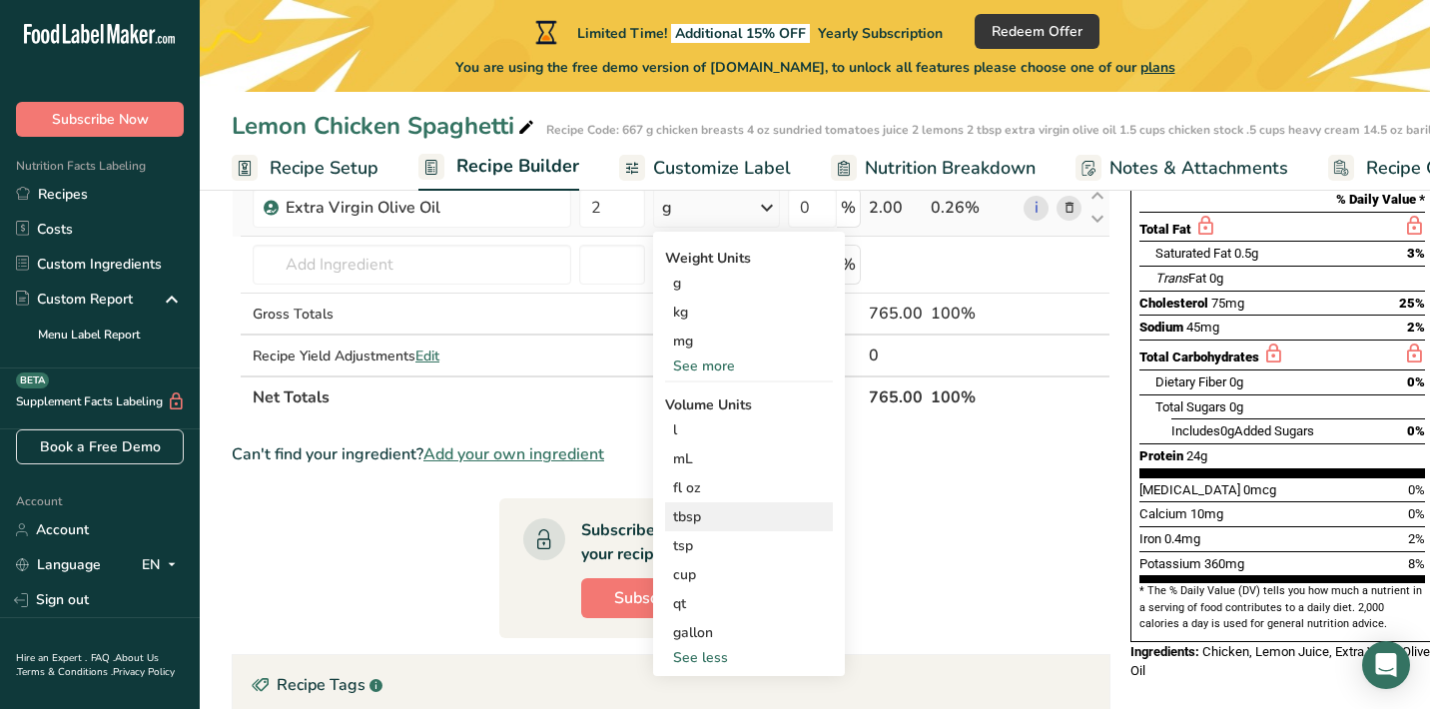
click at [685, 508] on div "tbsp" at bounding box center [749, 516] width 152 height 21
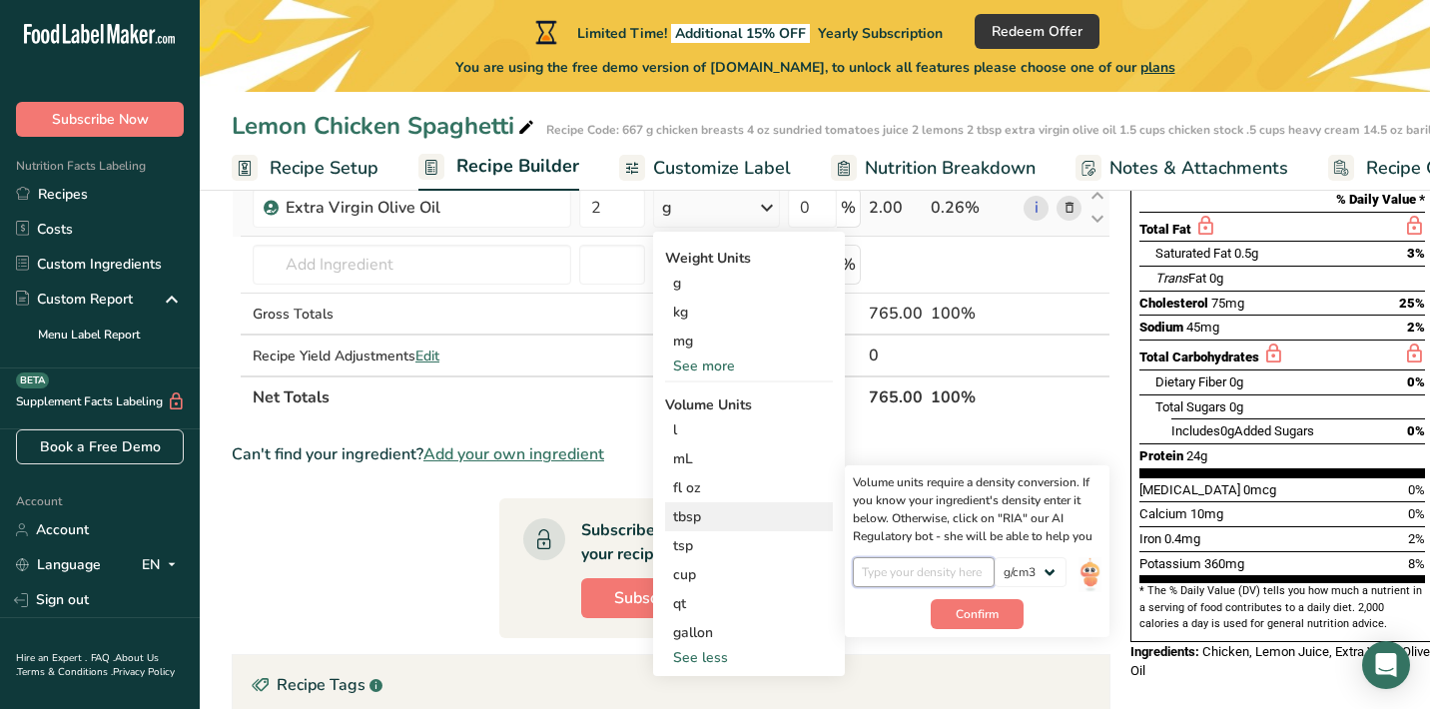
click at [899, 566] on input "number" at bounding box center [924, 572] width 143 height 30
click at [910, 572] on input "number" at bounding box center [924, 572] width 143 height 30
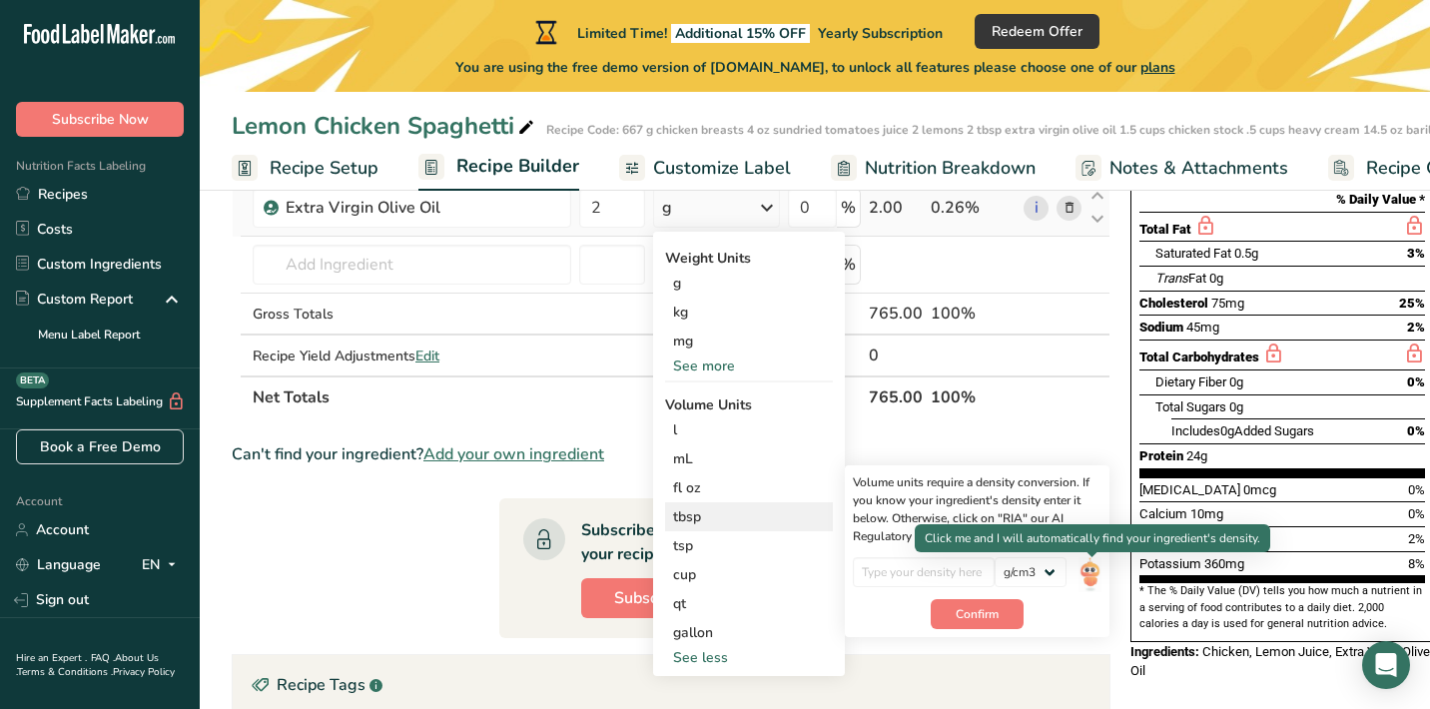
click at [1086, 571] on img at bounding box center [1089, 574] width 22 height 35
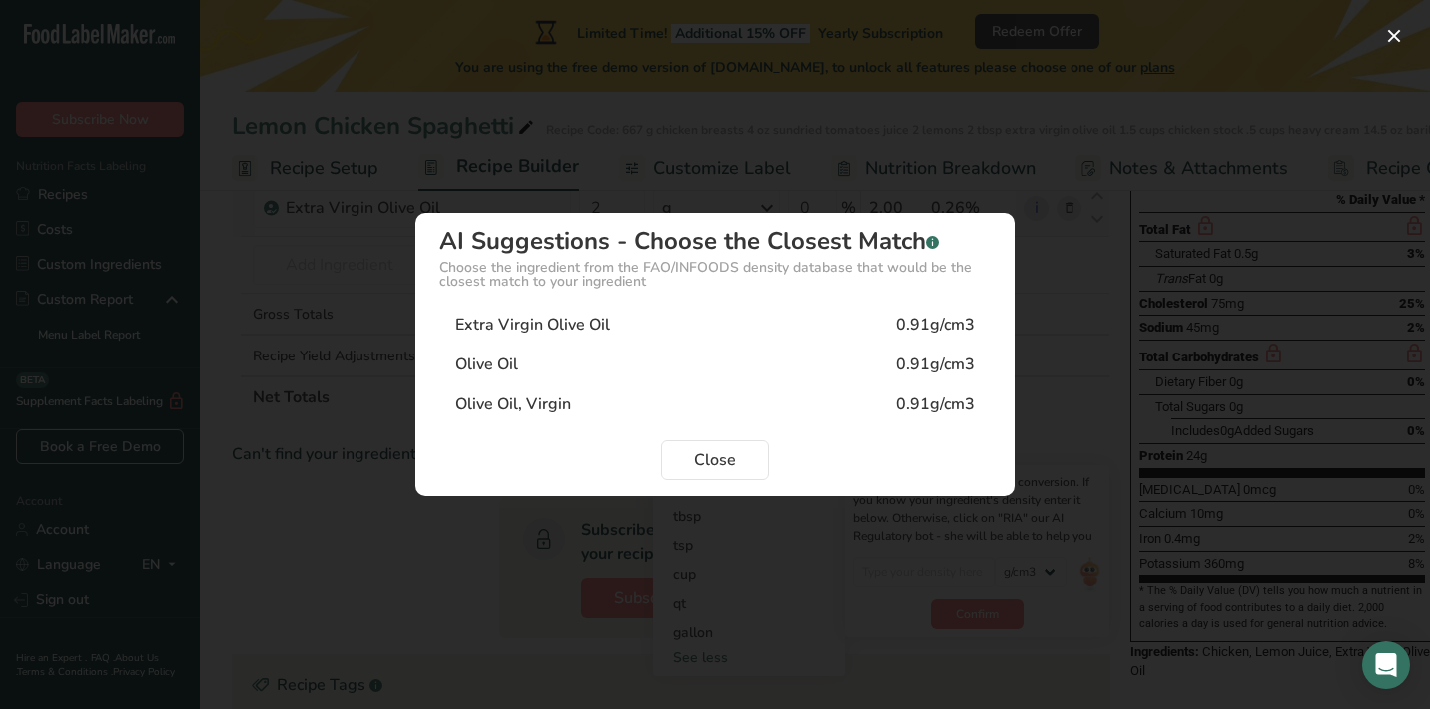
click at [565, 307] on div "Extra Virgin Olive Oil 0.91g/cm3" at bounding box center [714, 324] width 551 height 40
type input "0.91"
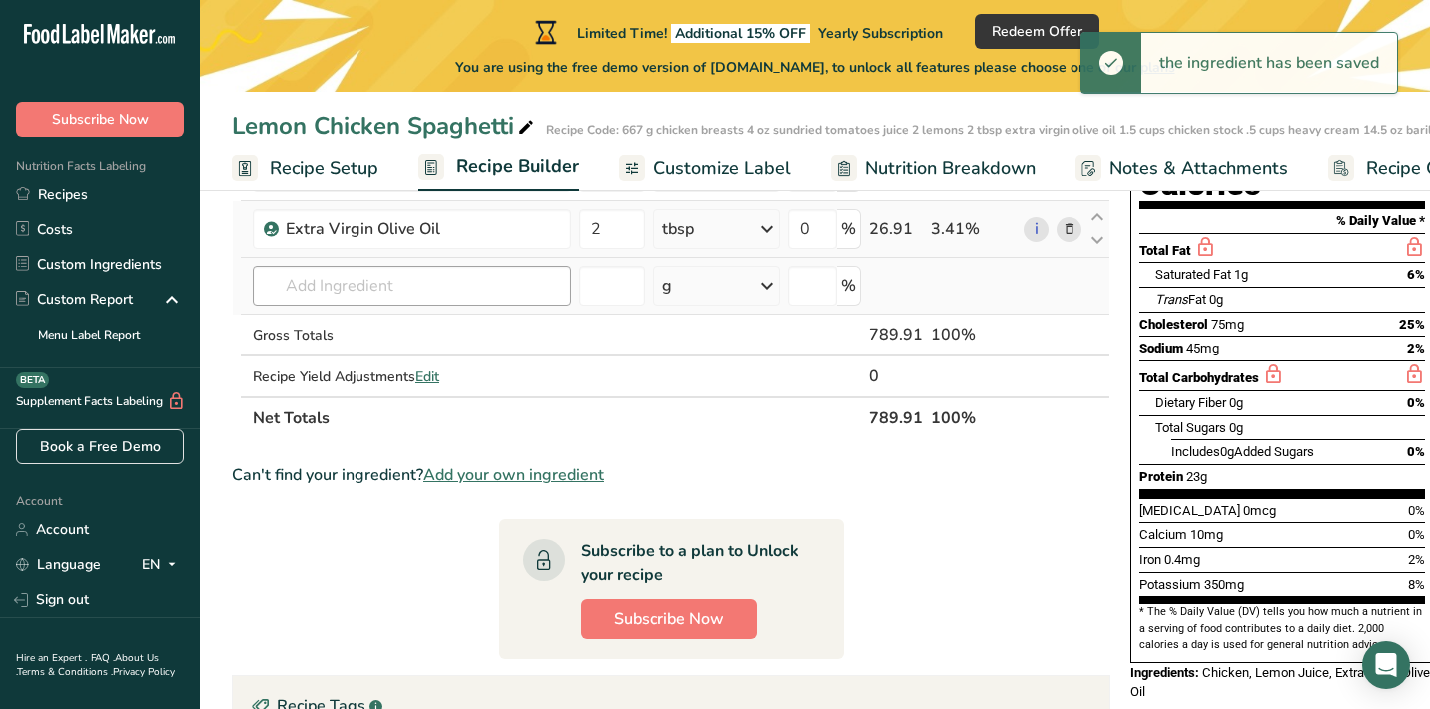
scroll to position [211, 0]
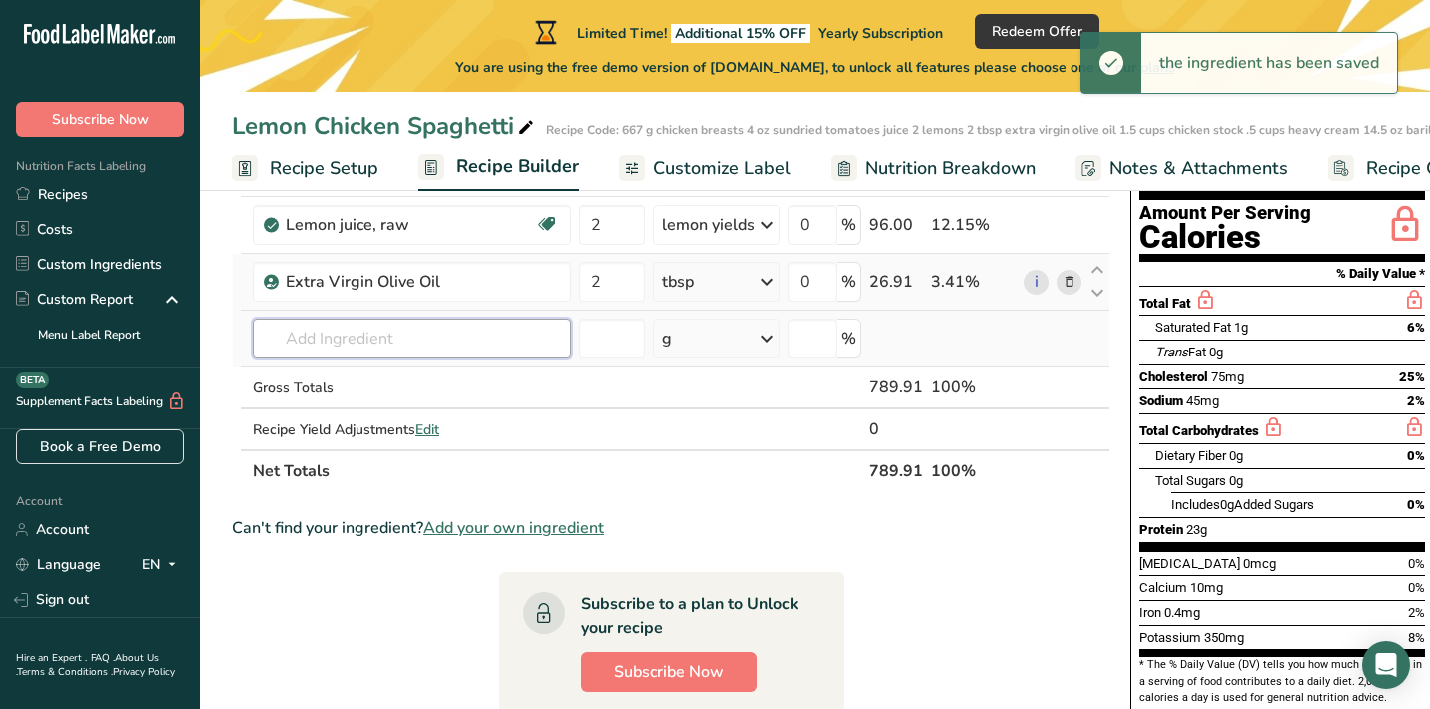
click at [499, 337] on input "text" at bounding box center [412, 338] width 318 height 40
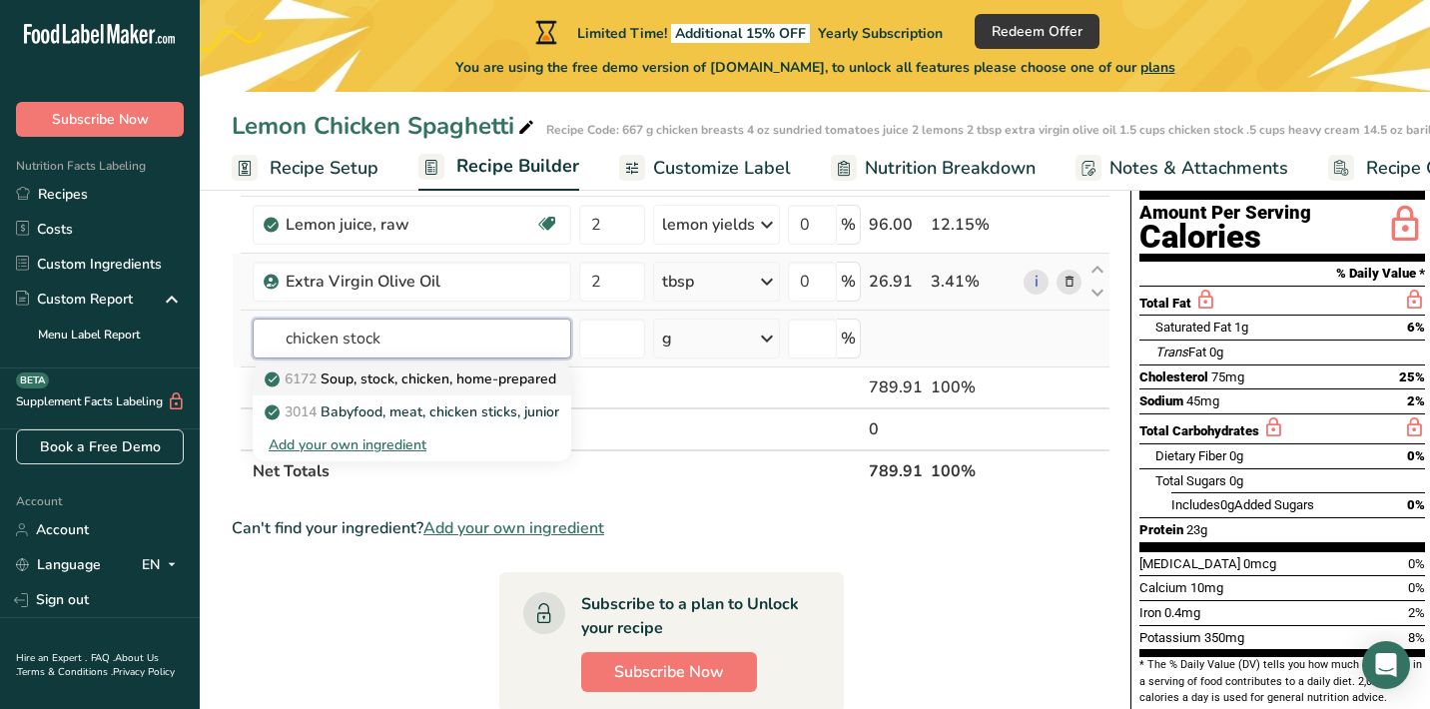
type input "chicken stock"
click at [485, 372] on p "6172 Soup, stock, chicken, home-prepared" at bounding box center [413, 378] width 288 height 21
type input "Soup, stock, chicken, home-prepared"
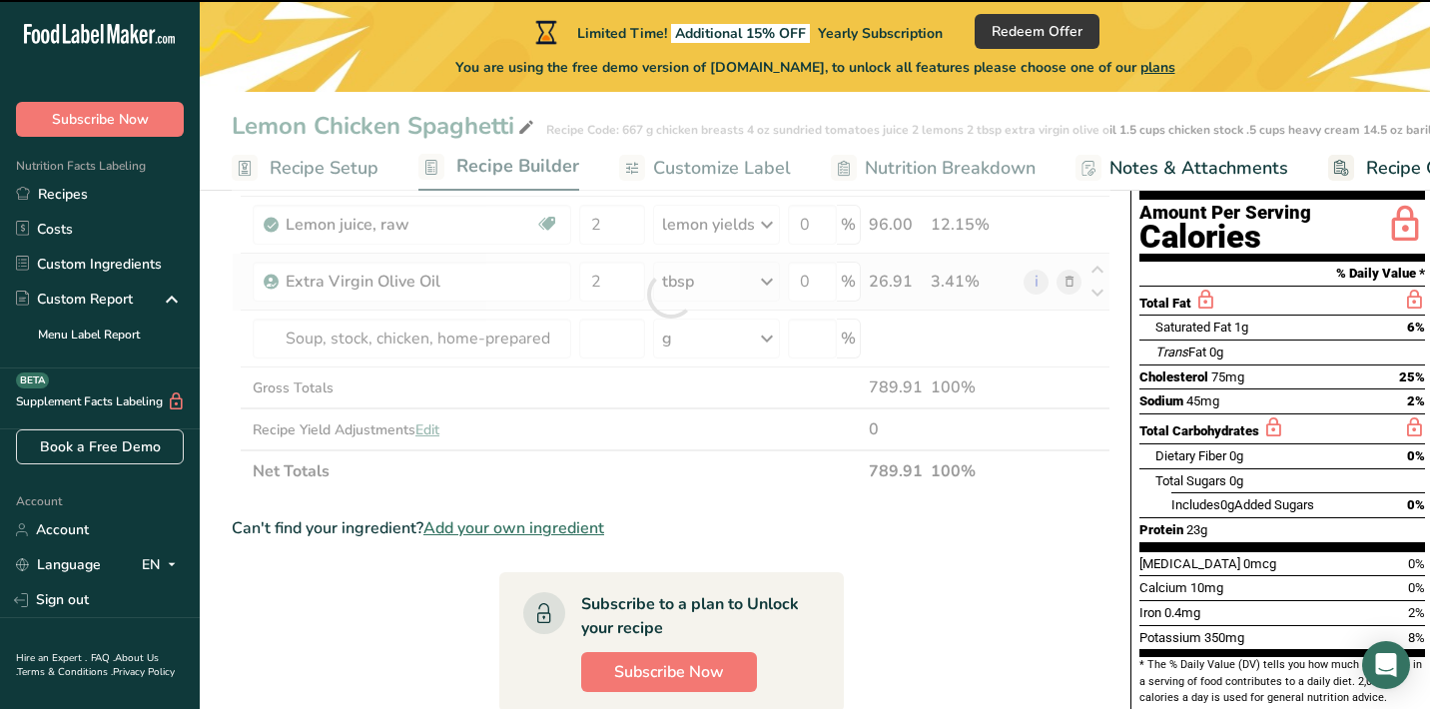
type input "0"
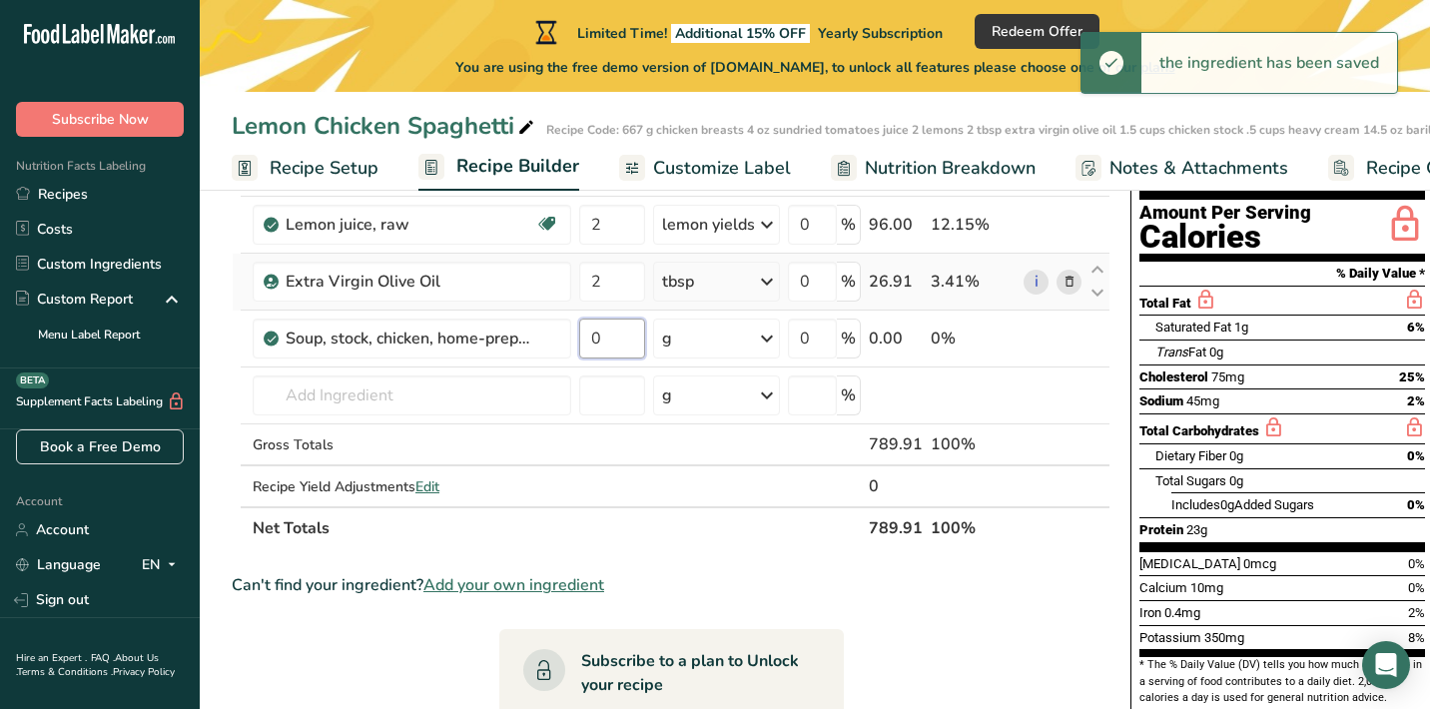
click at [596, 343] on input "0" at bounding box center [612, 338] width 66 height 40
type input "1.5"
click at [682, 335] on div "Ingredient * Amount * Unit * Waste * .a-a{fill:#347362;}.b-a{fill:#fff;} Grams …" at bounding box center [671, 323] width 879 height 452
click at [732, 339] on div "g" at bounding box center [716, 338] width 127 height 40
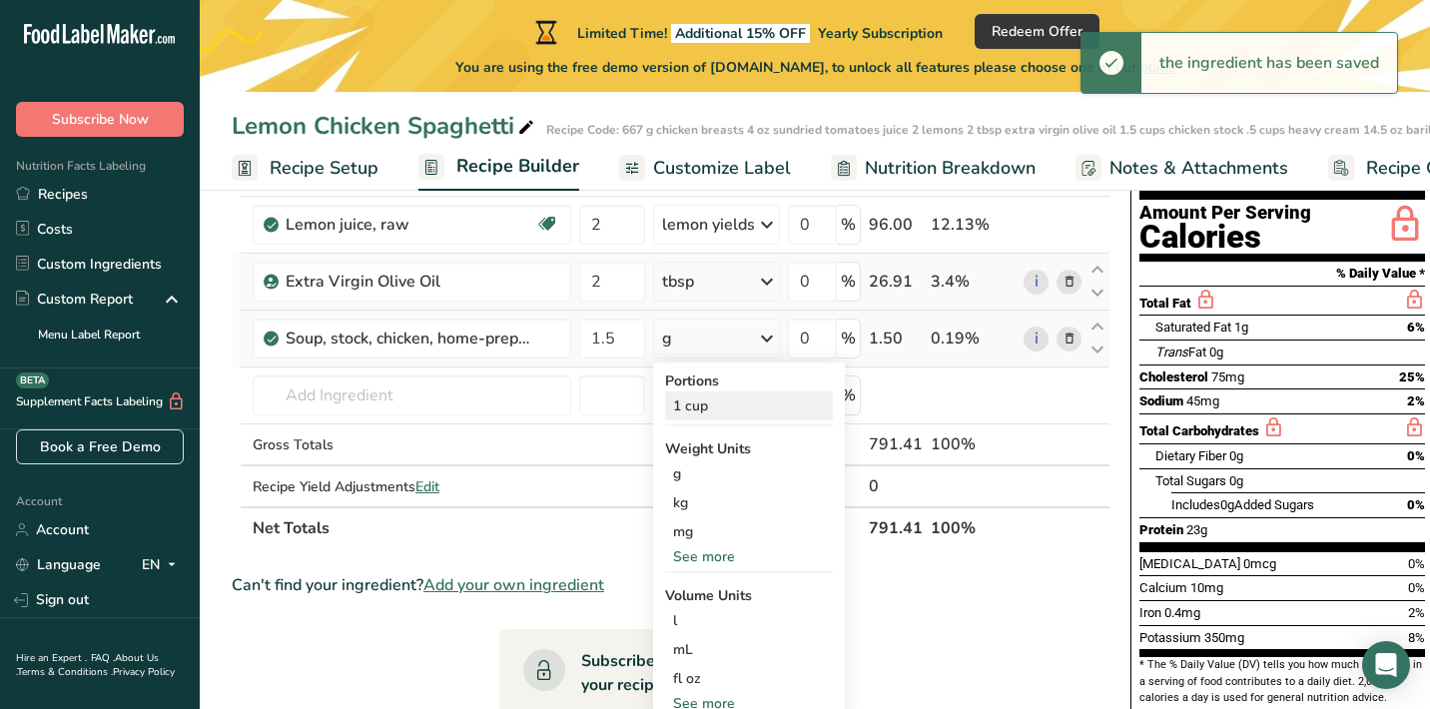
click at [722, 405] on div "1 cup" at bounding box center [749, 405] width 168 height 29
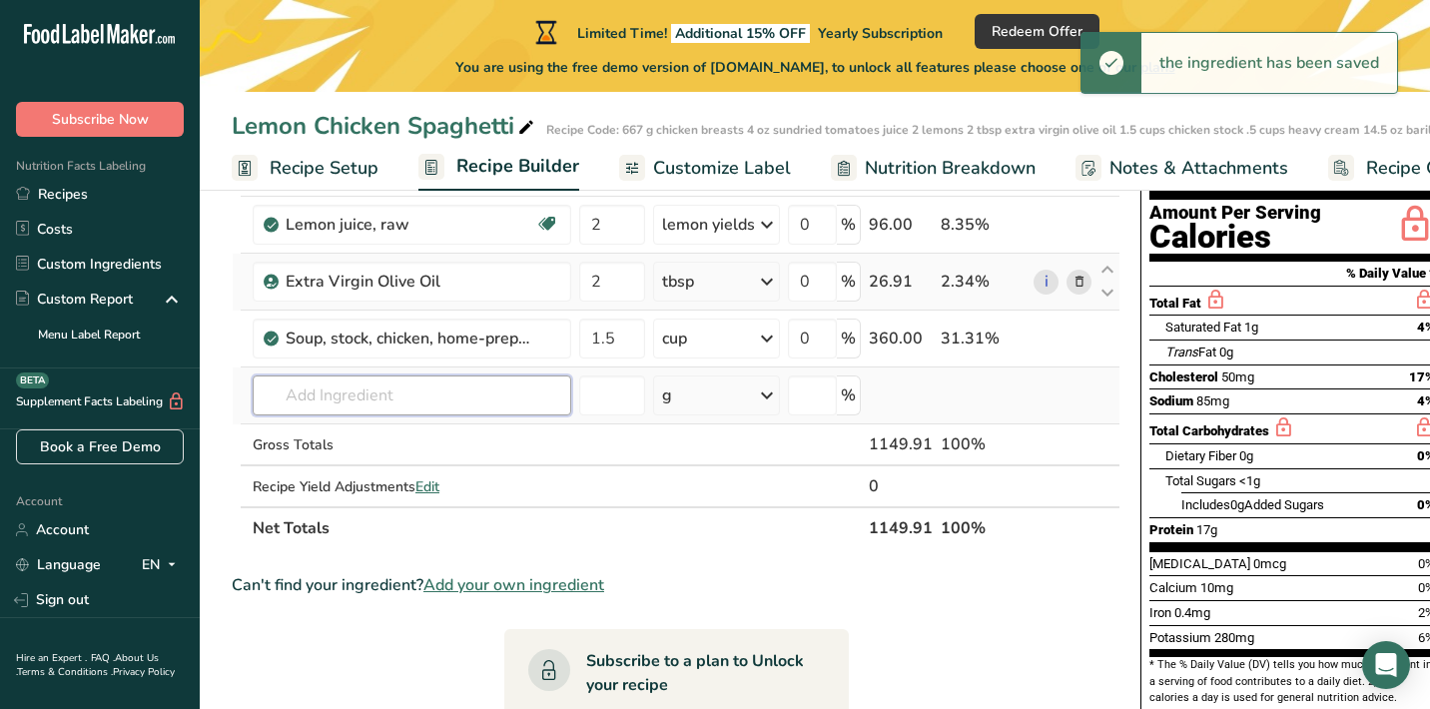
click at [429, 401] on input "text" at bounding box center [412, 395] width 318 height 40
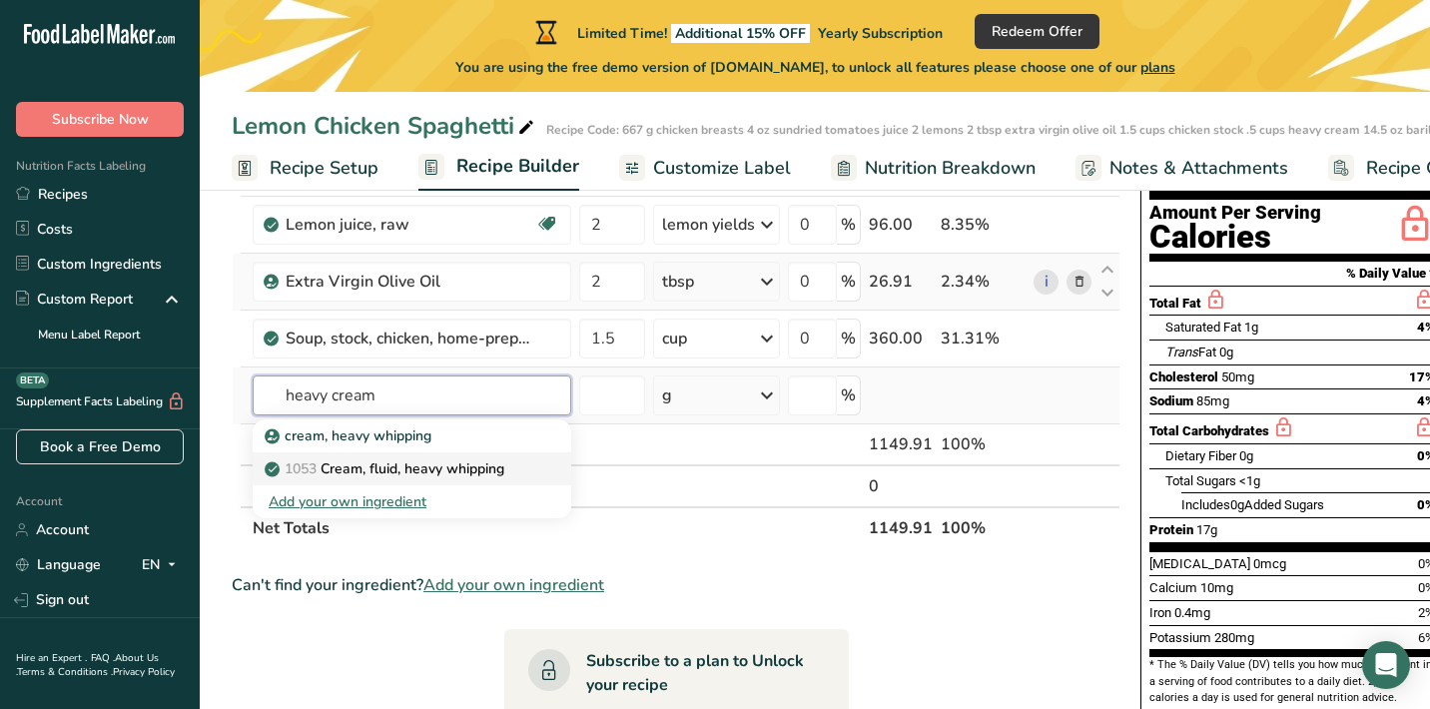
type input "heavy cream"
click at [411, 457] on link "1053 Cream, fluid, heavy whipping" at bounding box center [412, 468] width 318 height 33
type input "Cream, fluid, heavy whipping"
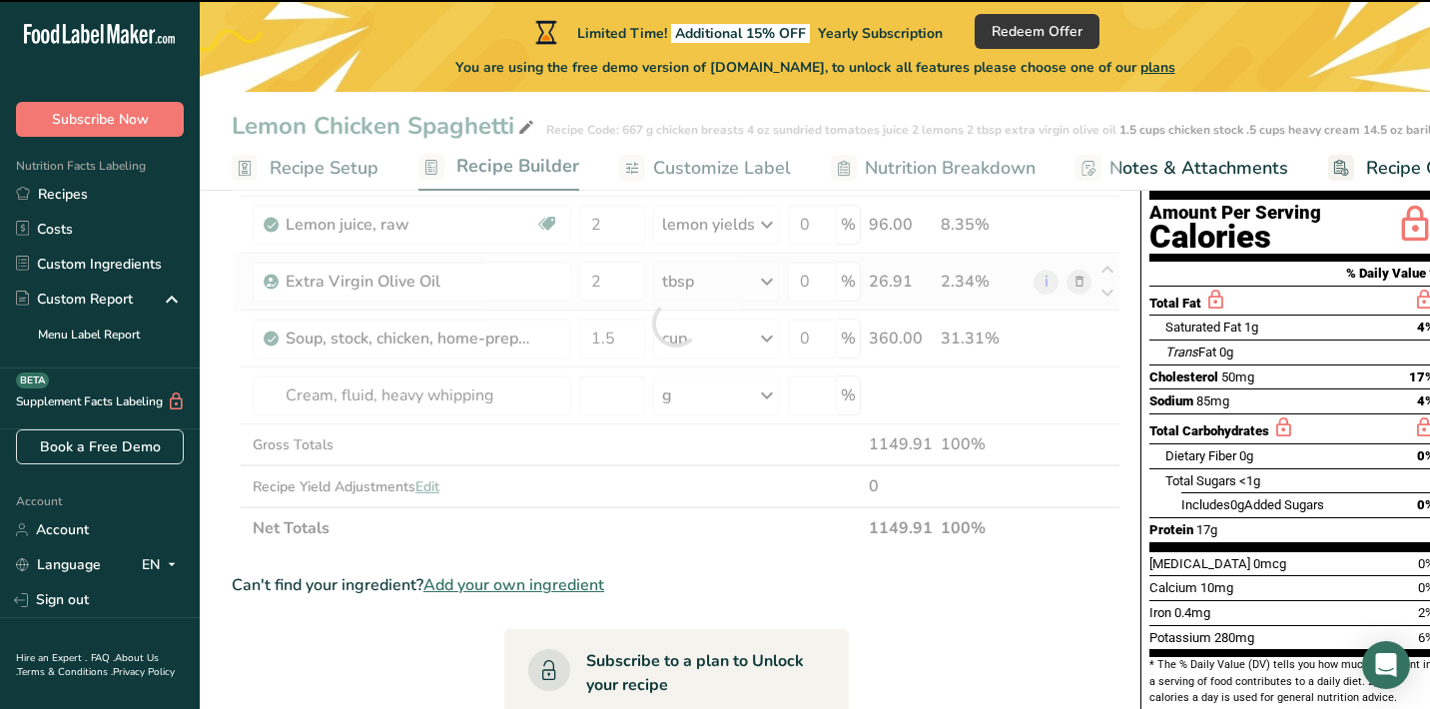
type input "0"
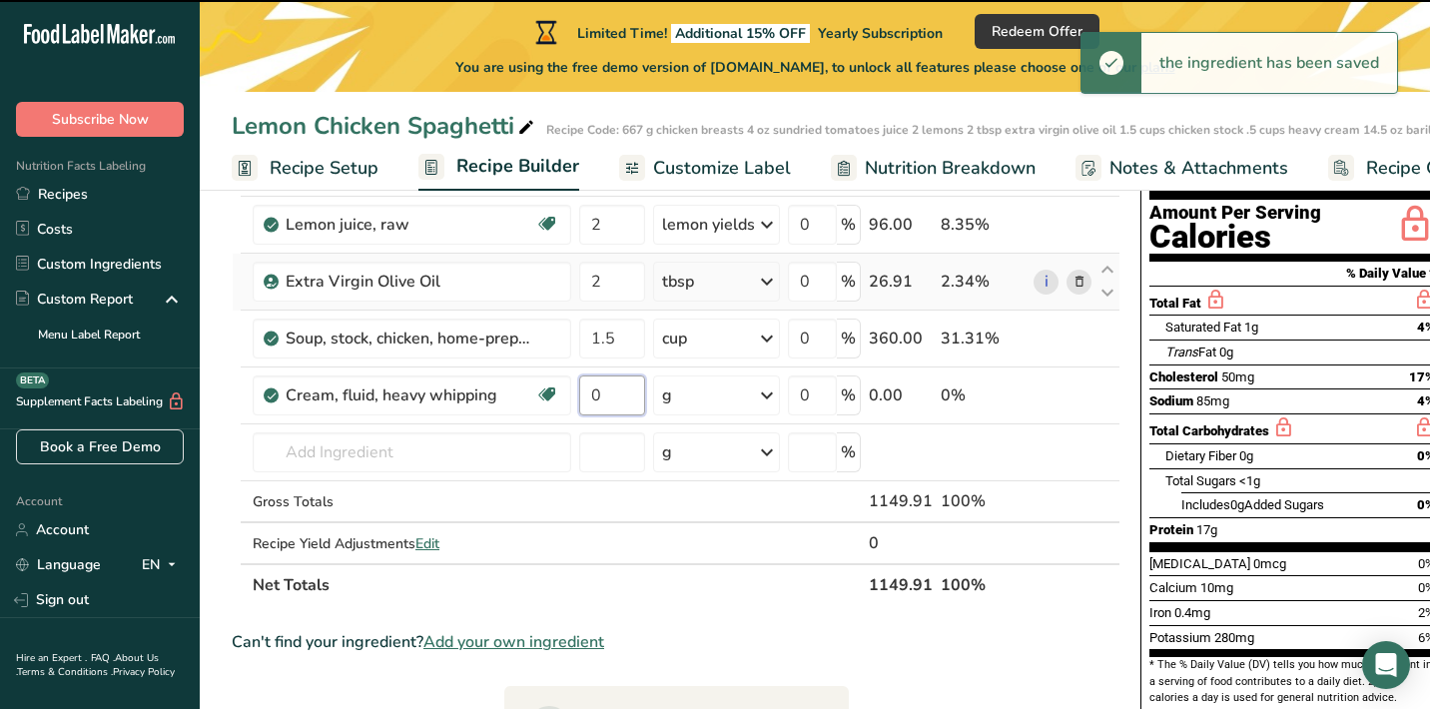
click at [601, 400] on input "0" at bounding box center [612, 395] width 66 height 40
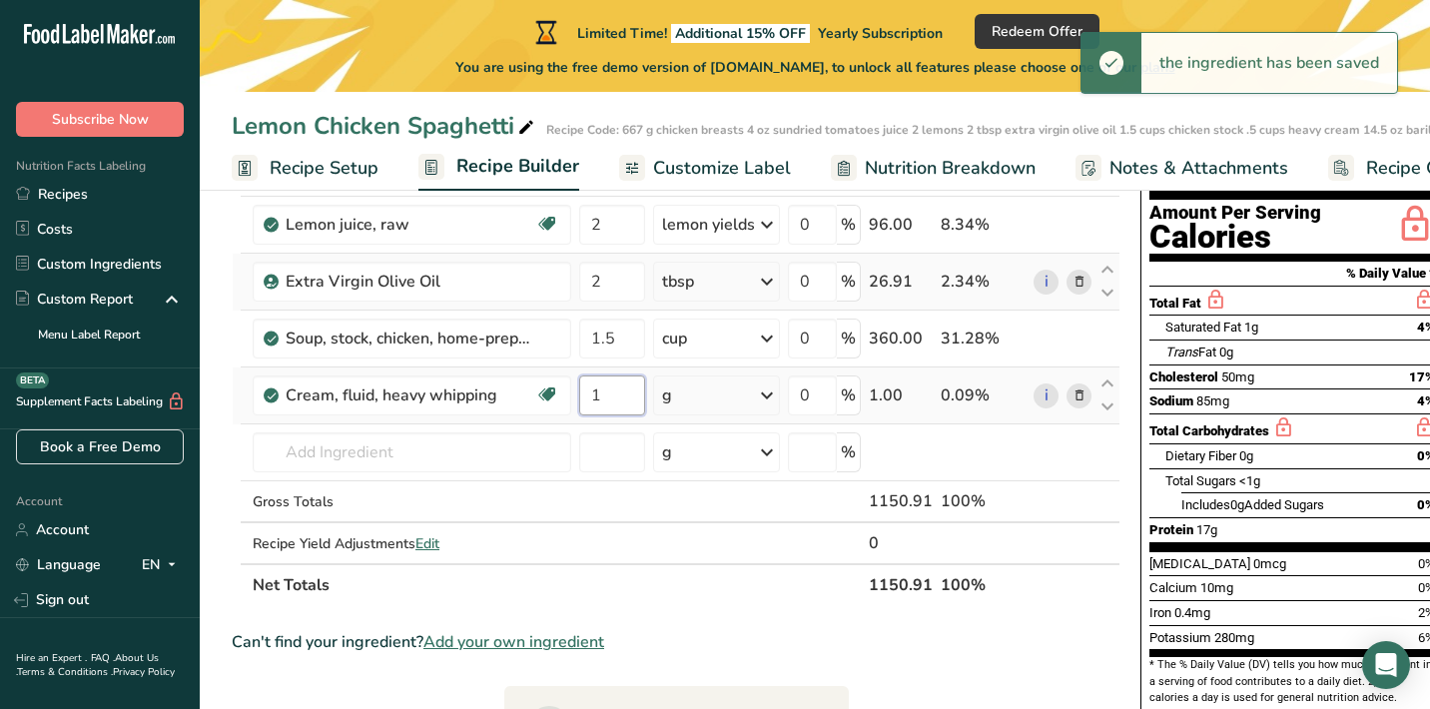
type input "1"
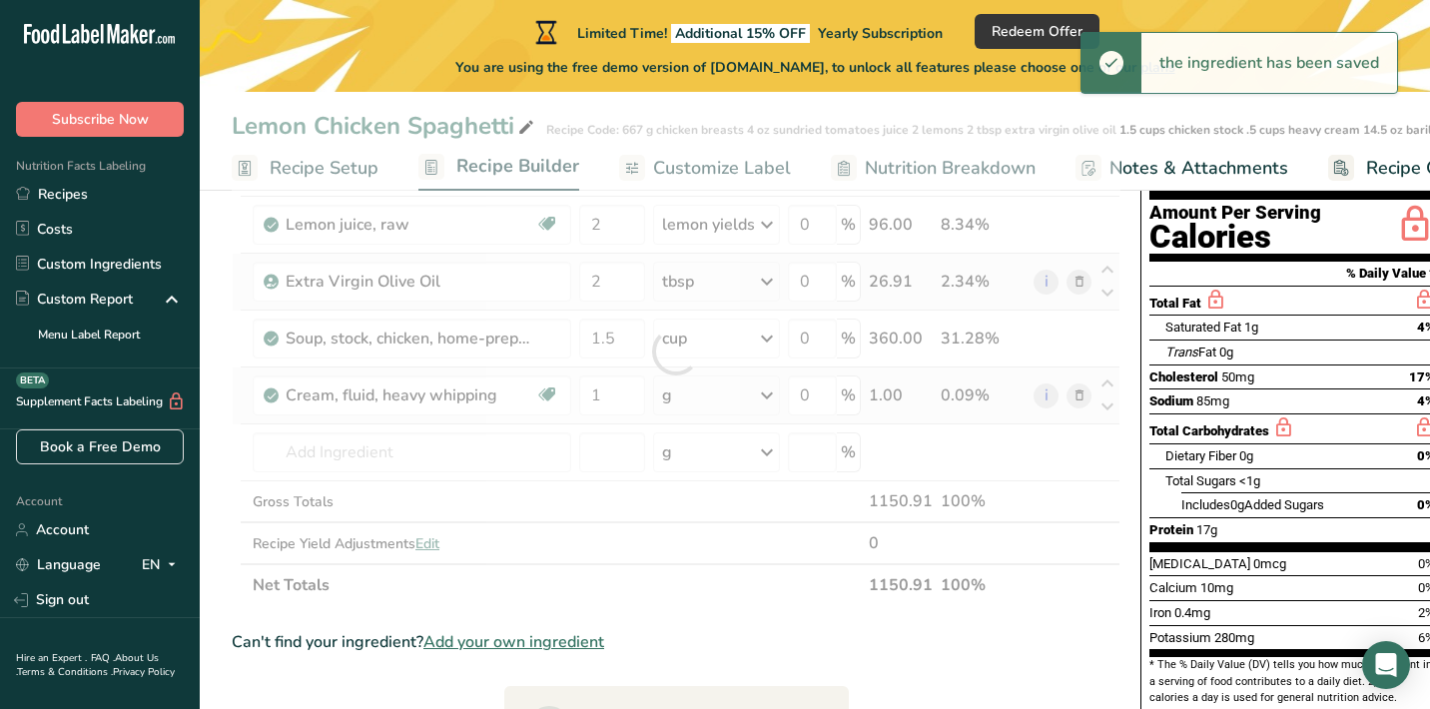
click at [702, 394] on div "Ingredient * Amount * Unit * Waste * .a-a{fill:#347362;}.b-a{fill:#fff;} Grams …" at bounding box center [676, 351] width 889 height 509
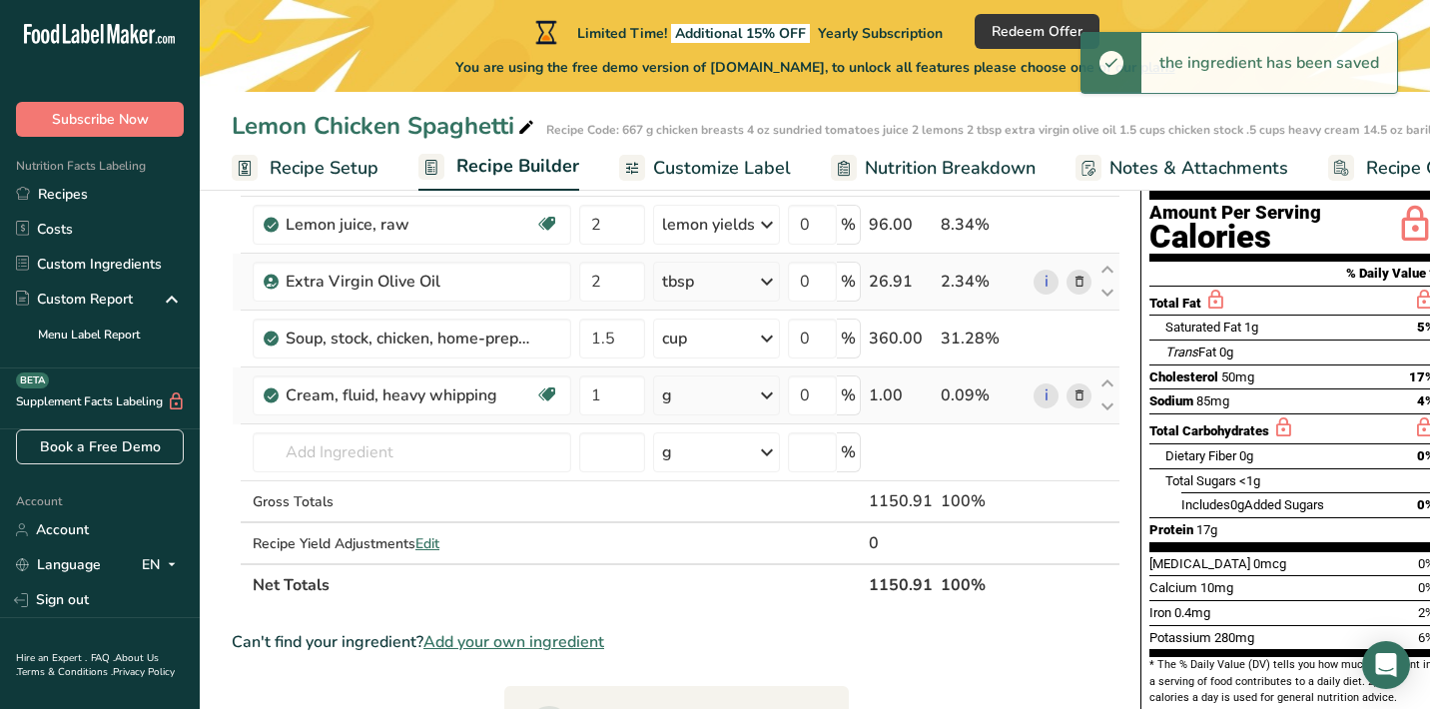
click at [713, 394] on div "g" at bounding box center [716, 395] width 127 height 40
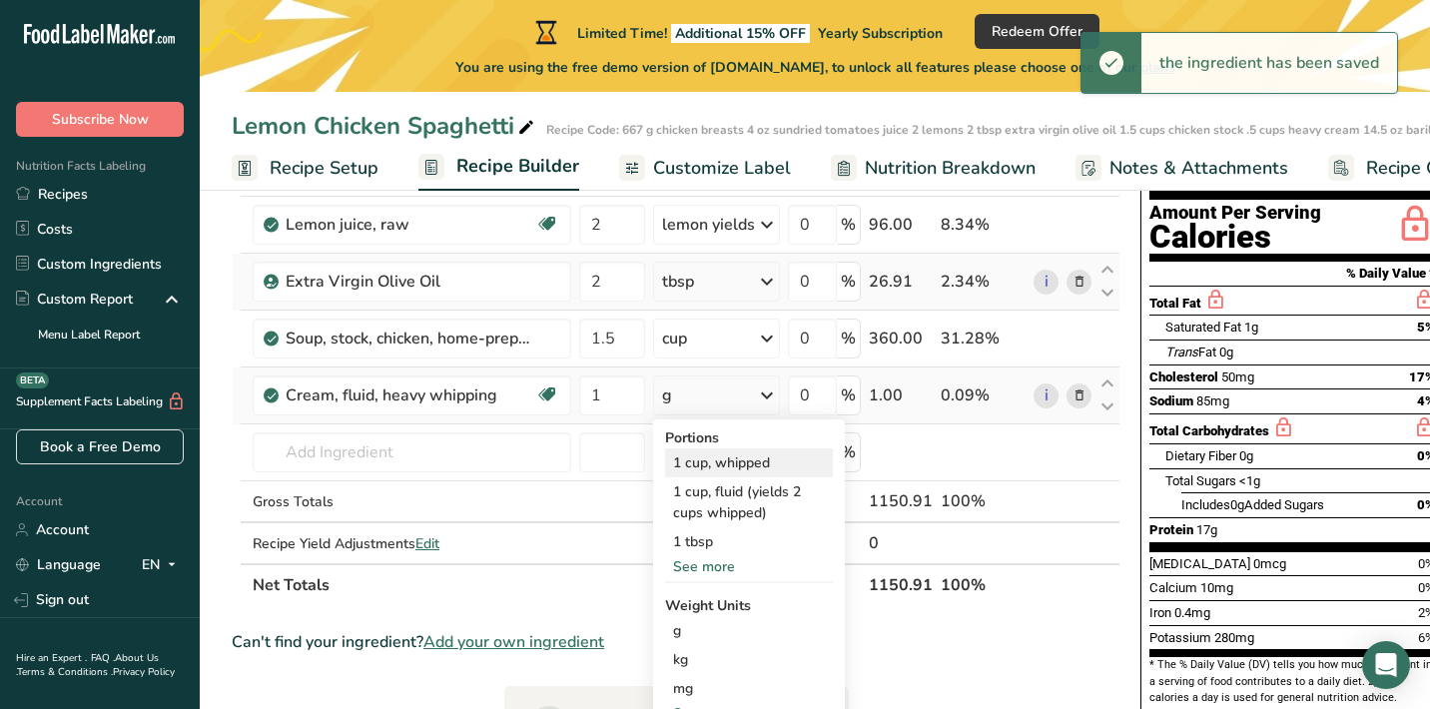
click at [705, 453] on div "1 cup, whipped" at bounding box center [749, 462] width 168 height 29
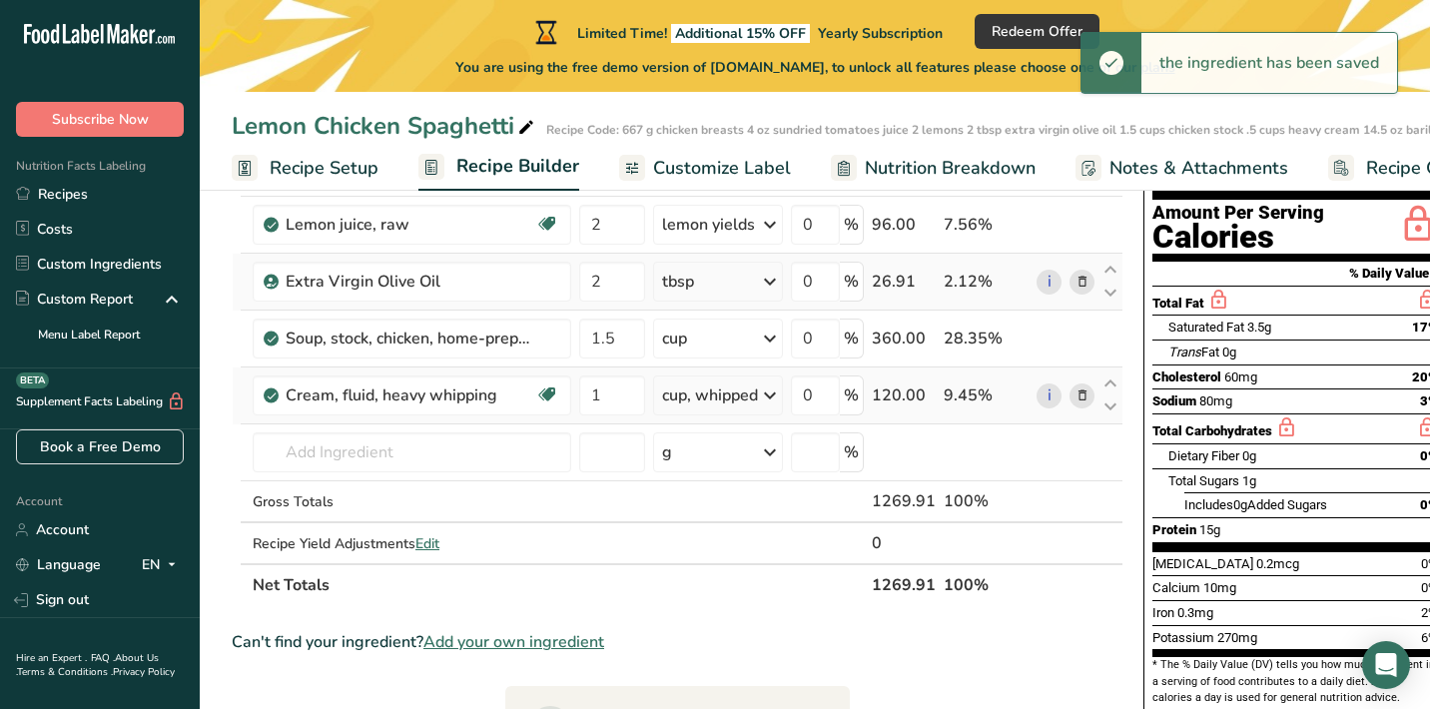
click at [714, 399] on div "cup, whipped" at bounding box center [710, 395] width 96 height 24
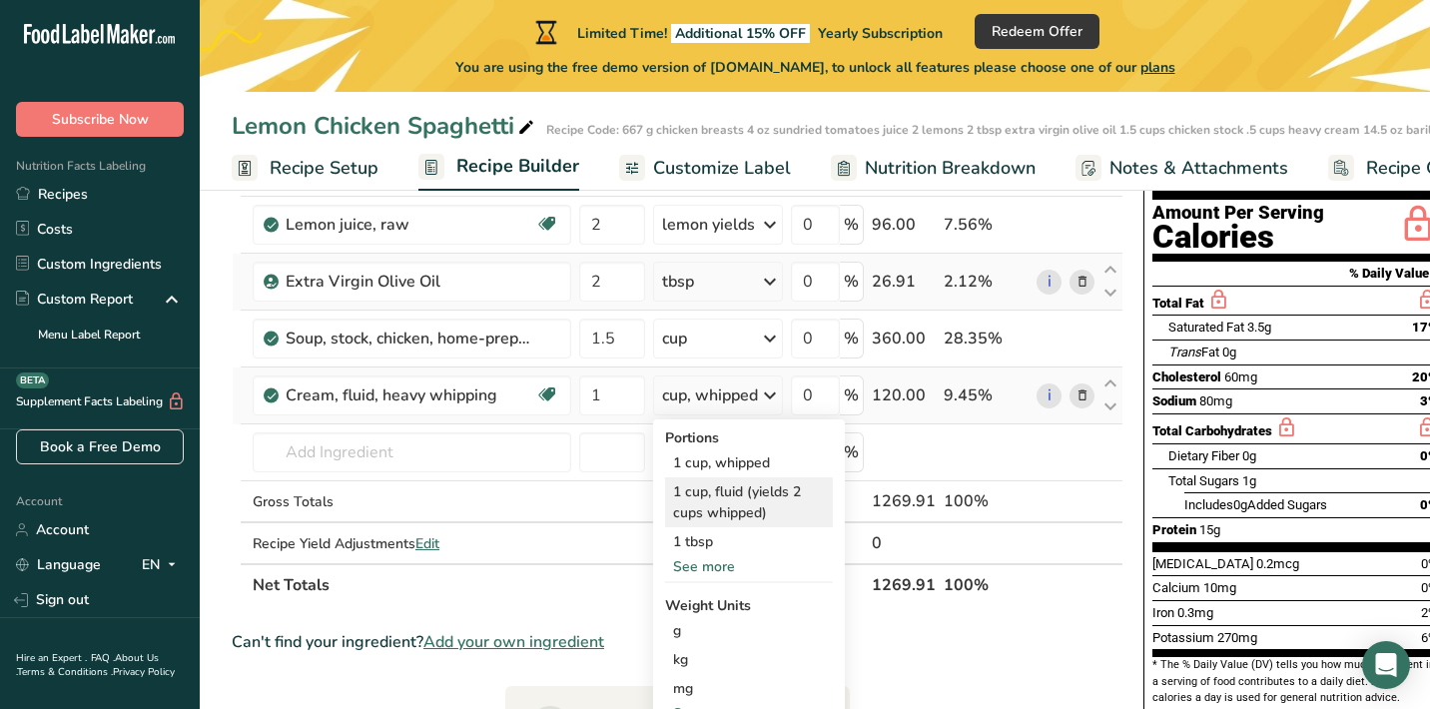
click at [709, 480] on div "1 cup, fluid (yields 2 cups whipped)" at bounding box center [749, 502] width 168 height 50
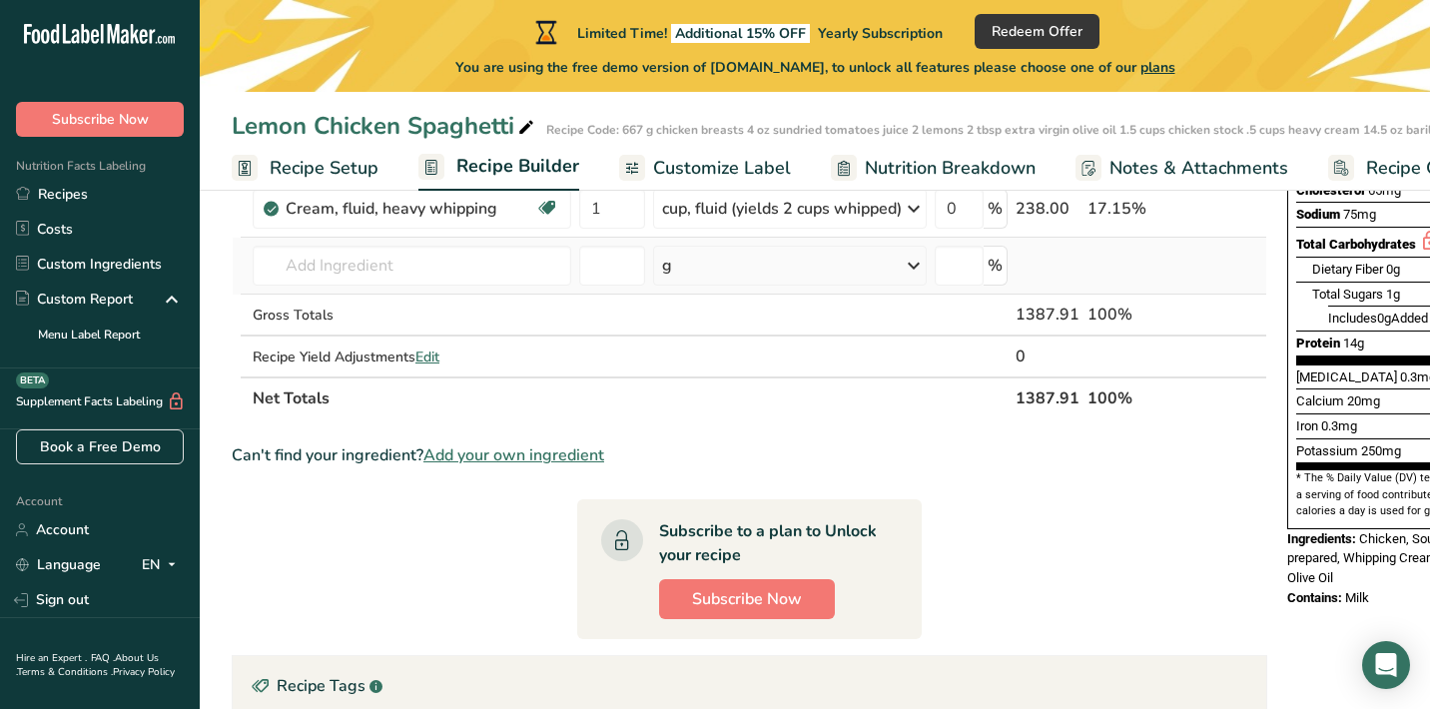
scroll to position [403, 0]
